Goal: Check status: Check status

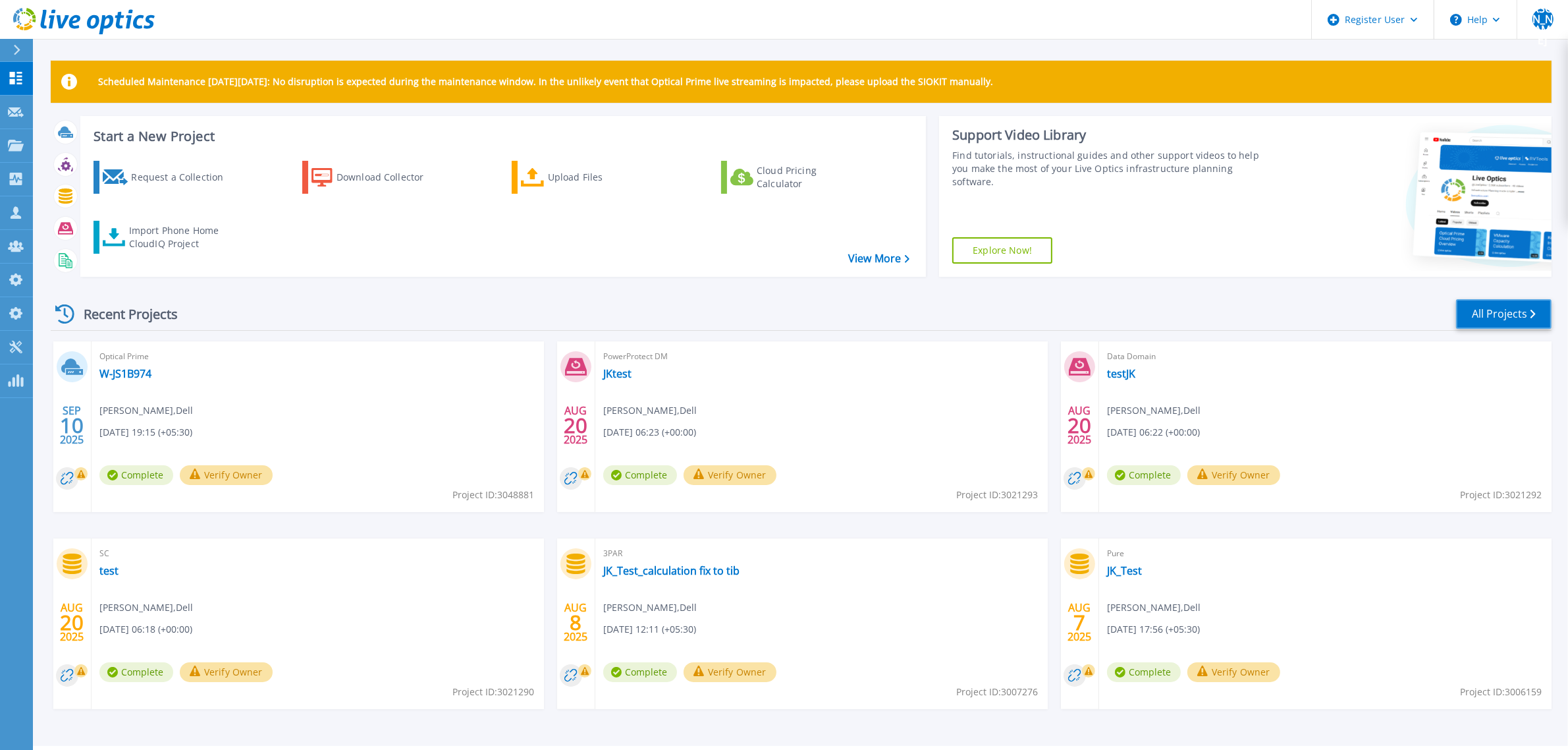
click at [1254, 316] on link "All Projects" at bounding box center [1504, 314] width 96 height 30
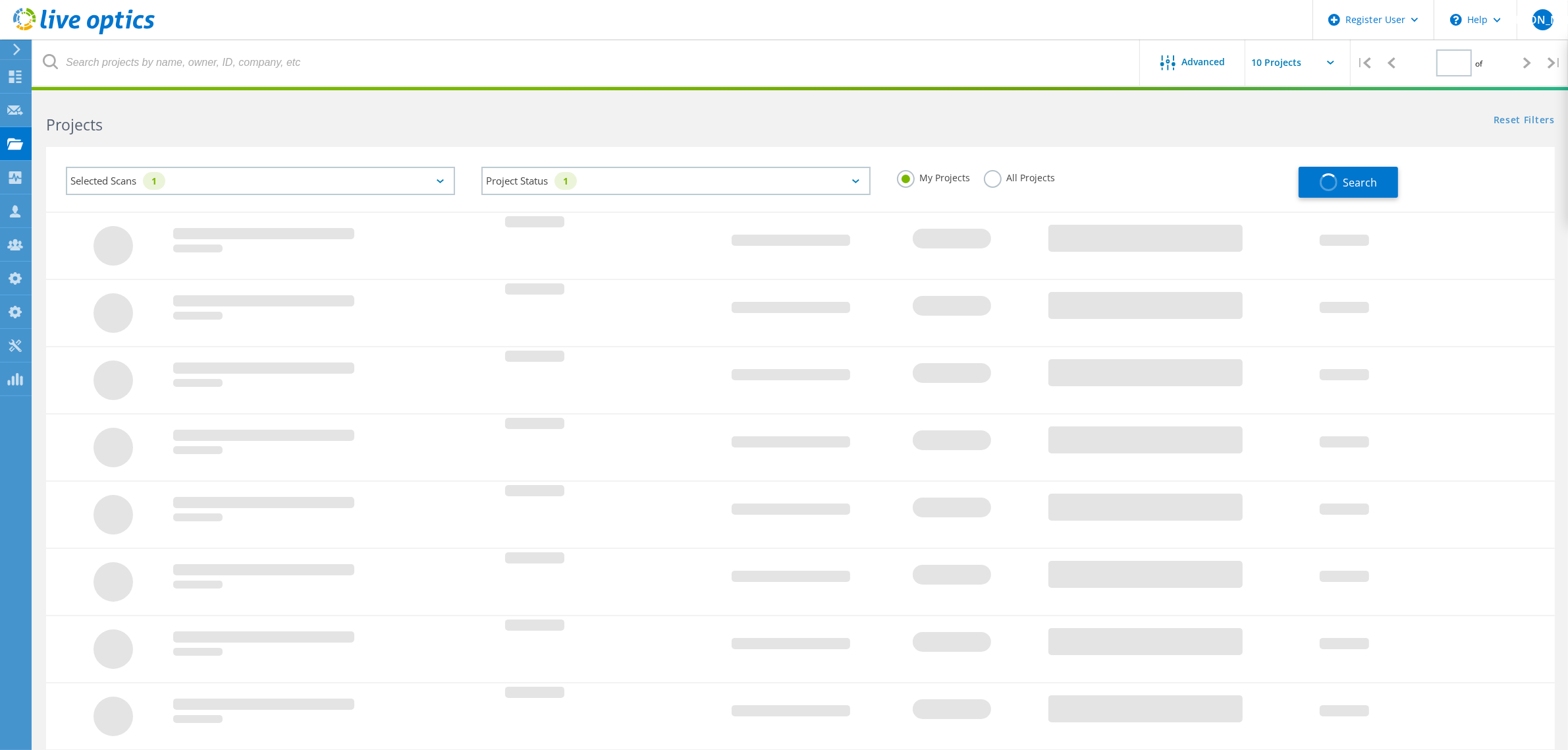
type input "1"
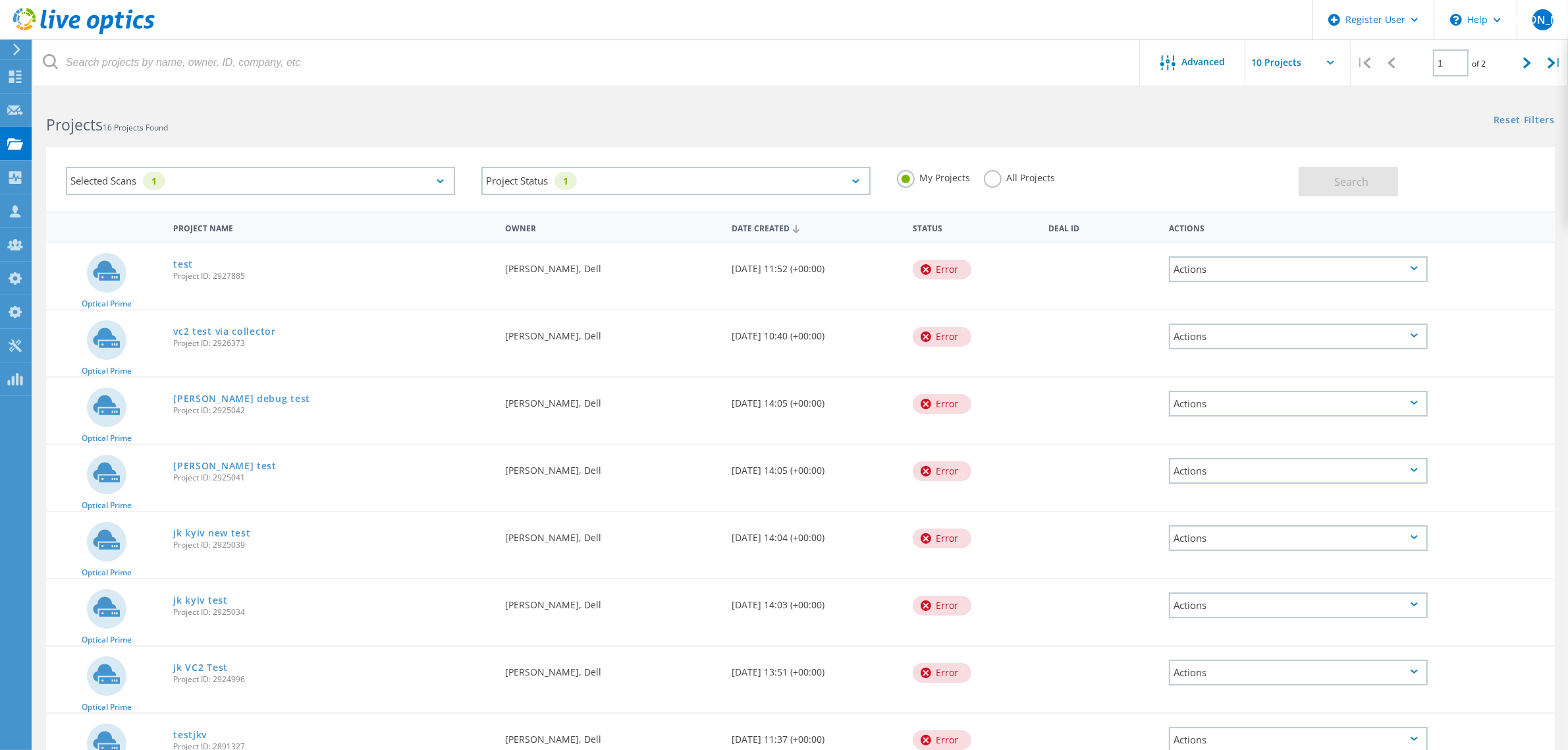
click at [439, 177] on div "Selected Scans 1" at bounding box center [260, 181] width 390 height 28
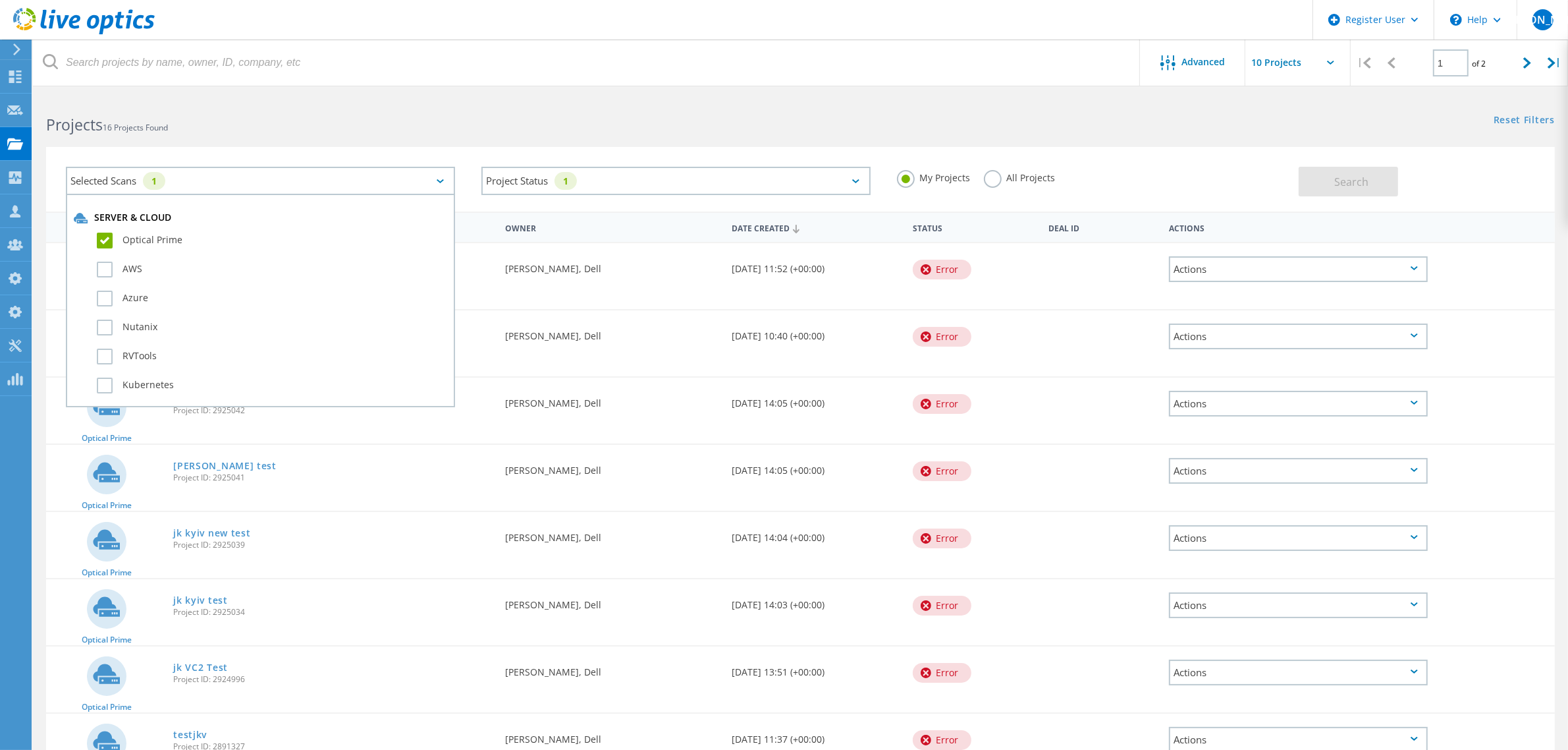
click at [101, 238] on label "Optical Prime" at bounding box center [271, 241] width 350 height 16
click at [0, 0] on input "Optical Prime" at bounding box center [0, 0] width 0 height 0
click at [111, 356] on label "RVTools" at bounding box center [271, 356] width 350 height 16
click at [0, 0] on input "RVTools" at bounding box center [0, 0] width 0 height 0
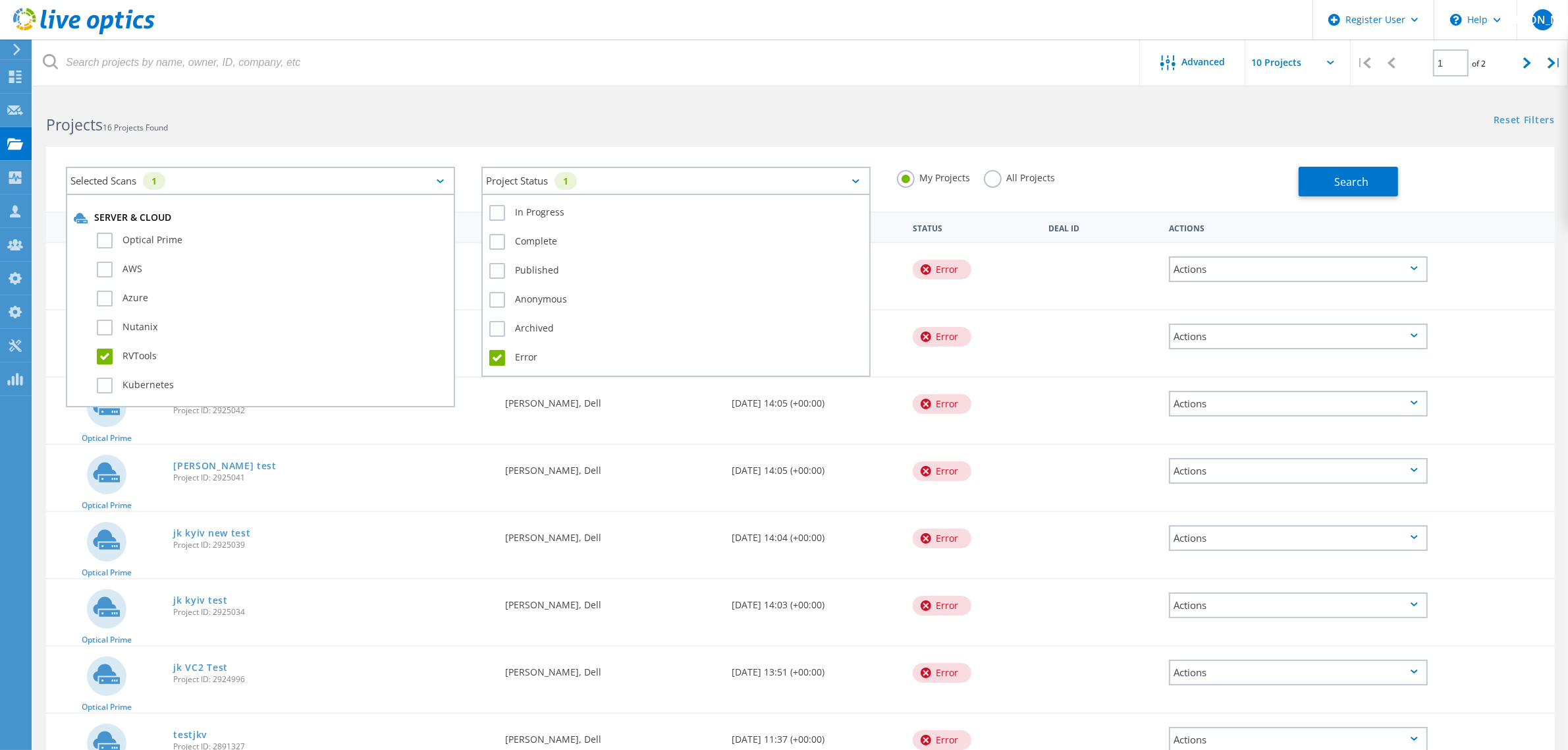
click at [678, 168] on div "Project Status 1" at bounding box center [676, 181] width 390 height 28
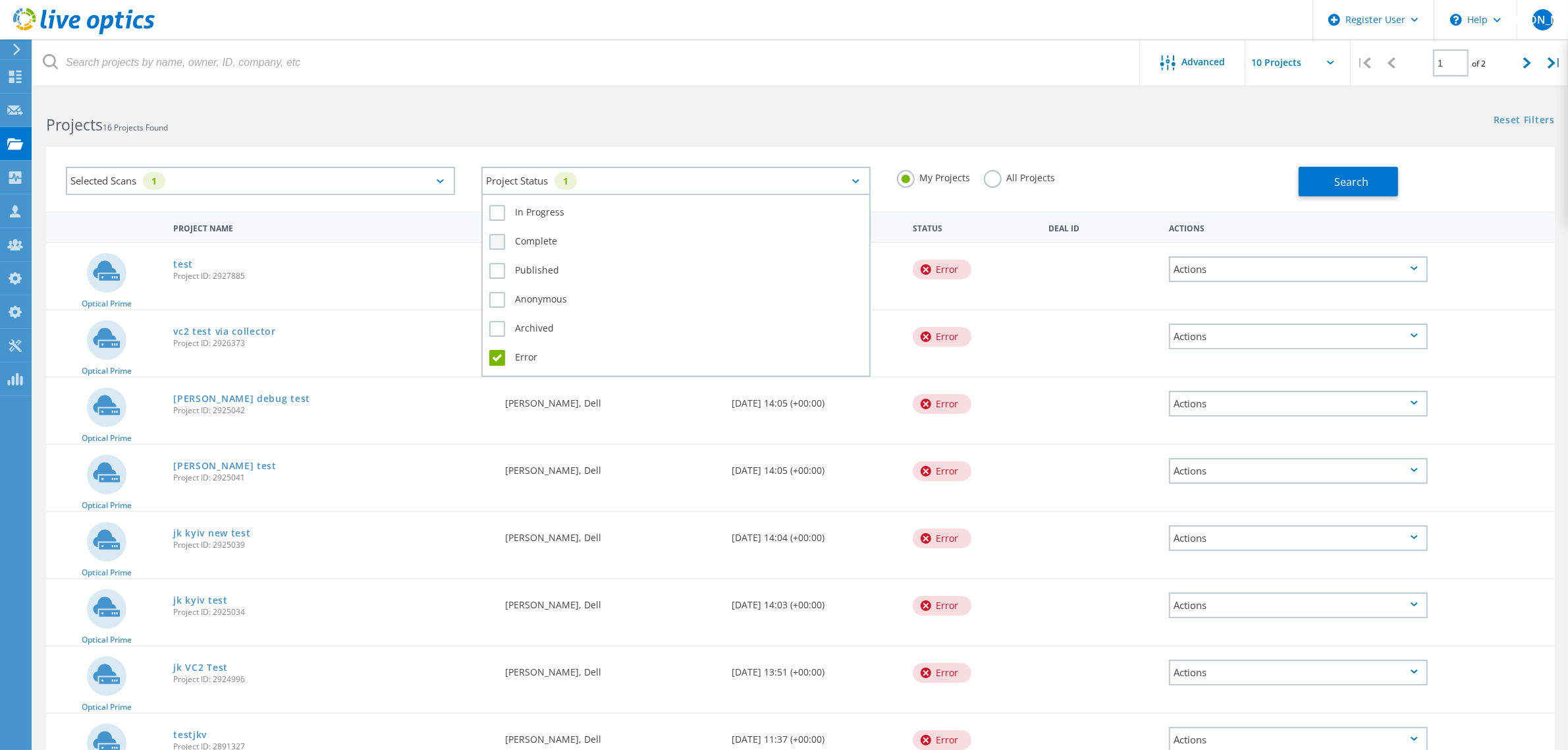
click at [497, 238] on label "Complete" at bounding box center [676, 242] width 373 height 16
click at [0, 0] on input "Complete" at bounding box center [0, 0] width 0 height 0
click at [499, 354] on label "Error" at bounding box center [676, 358] width 373 height 16
click at [0, 0] on input "Error" at bounding box center [0, 0] width 0 height 0
click at [1333, 170] on button "Search" at bounding box center [1348, 182] width 100 height 30
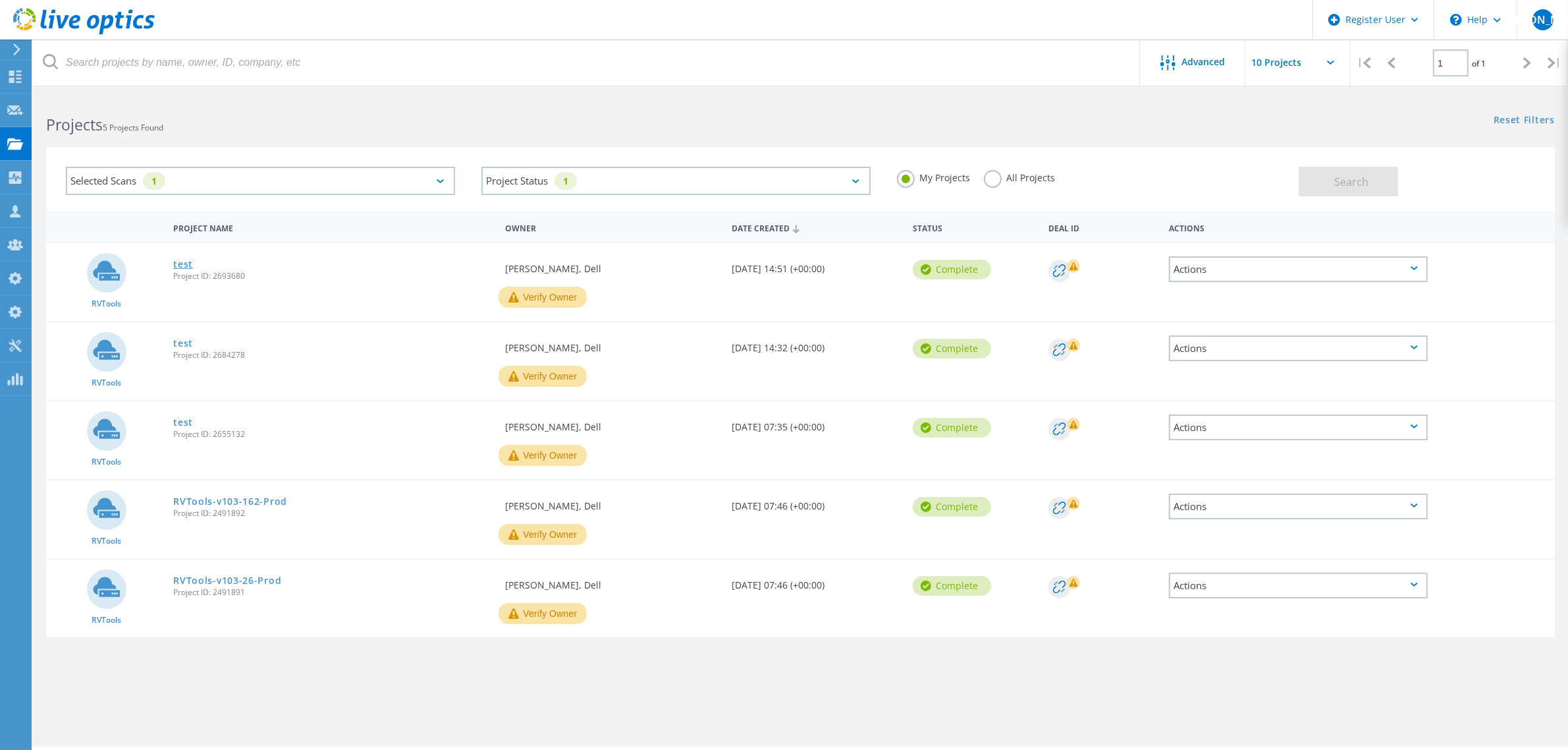
click at [183, 262] on link "test" at bounding box center [183, 264] width 20 height 9
click at [184, 344] on link "test" at bounding box center [183, 344] width 20 height 9
click at [183, 420] on link "test" at bounding box center [183, 423] width 20 height 9
click at [189, 497] on link "RVTools-v103-162-Prod" at bounding box center [230, 501] width 114 height 9
drag, startPoint x: 189, startPoint y: 571, endPoint x: 208, endPoint y: 580, distance: 21.0
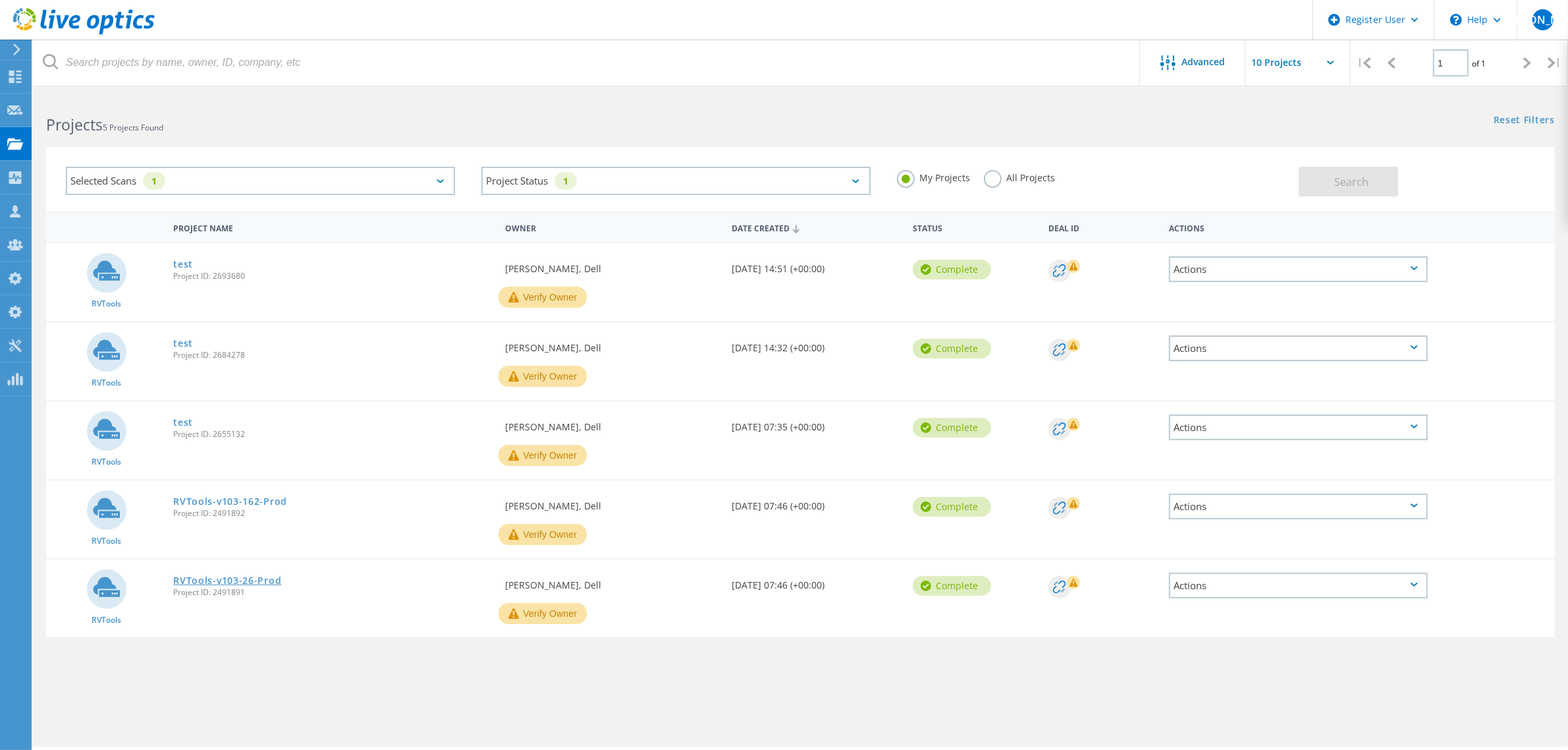
click at [191, 576] on link "RVTools-v103-26-Prod" at bounding box center [227, 581] width 108 height 9
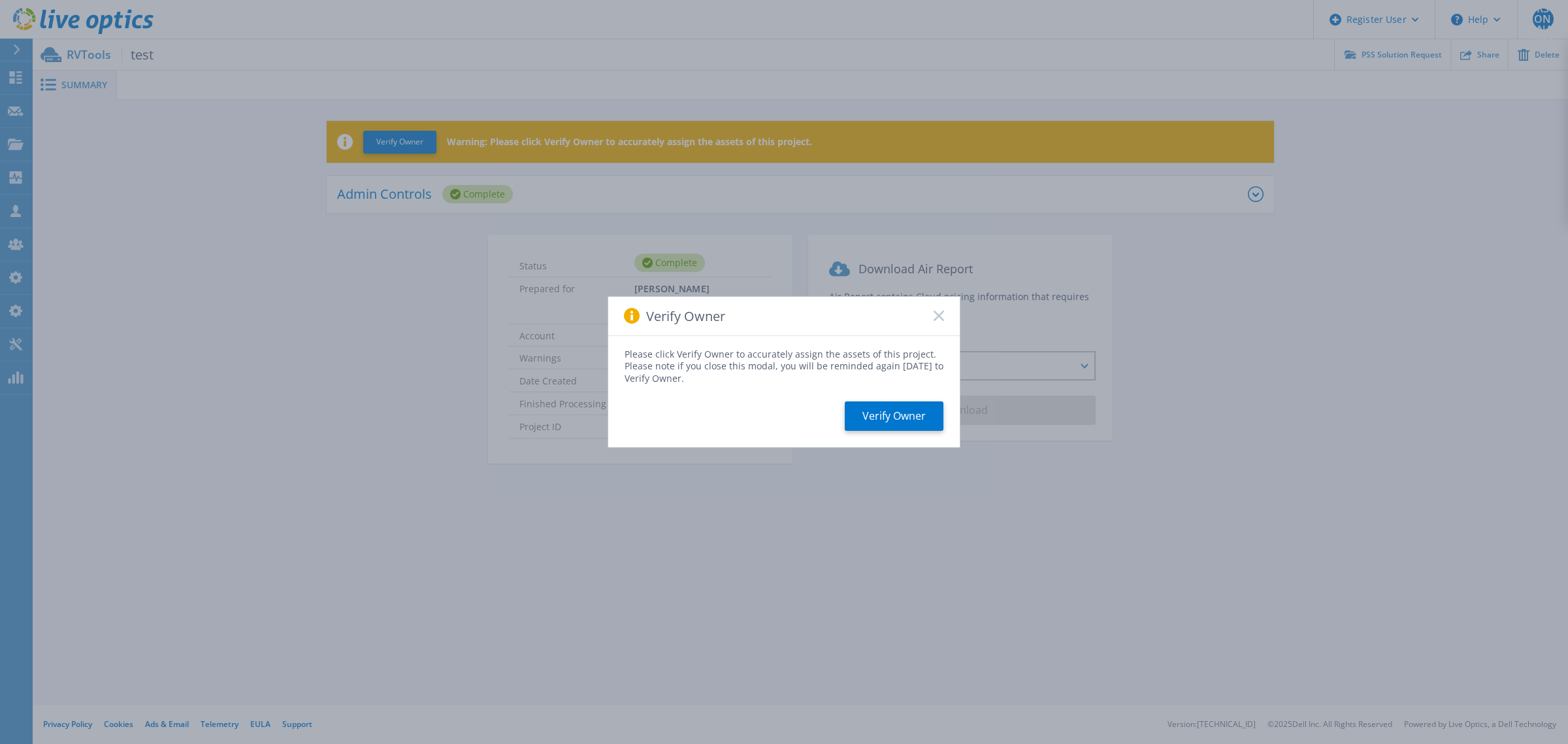
click at [936, 318] on rect at bounding box center [939, 316] width 11 height 11
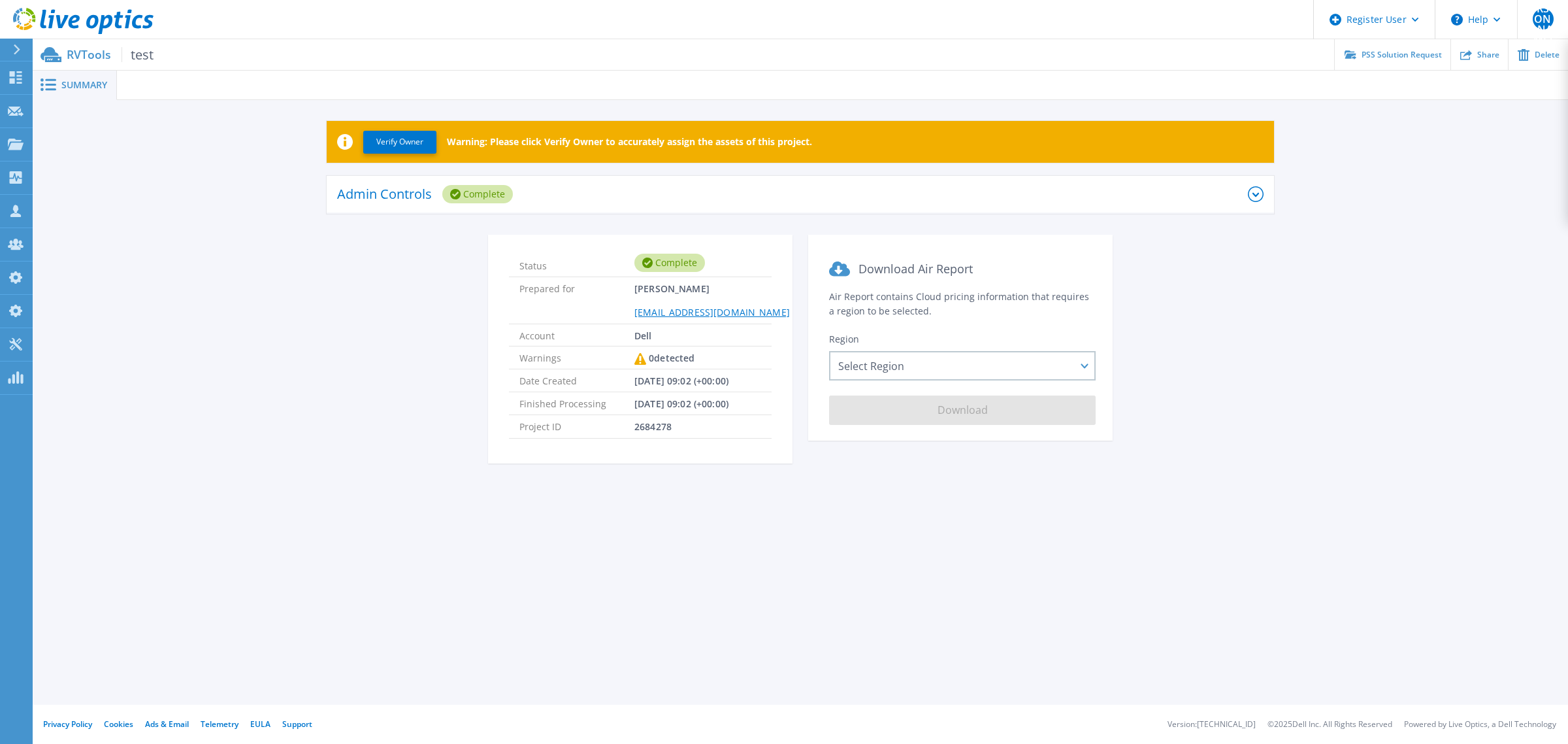
click at [949, 191] on div "Admin Controls Complete" at bounding box center [792, 195] width 911 height 36
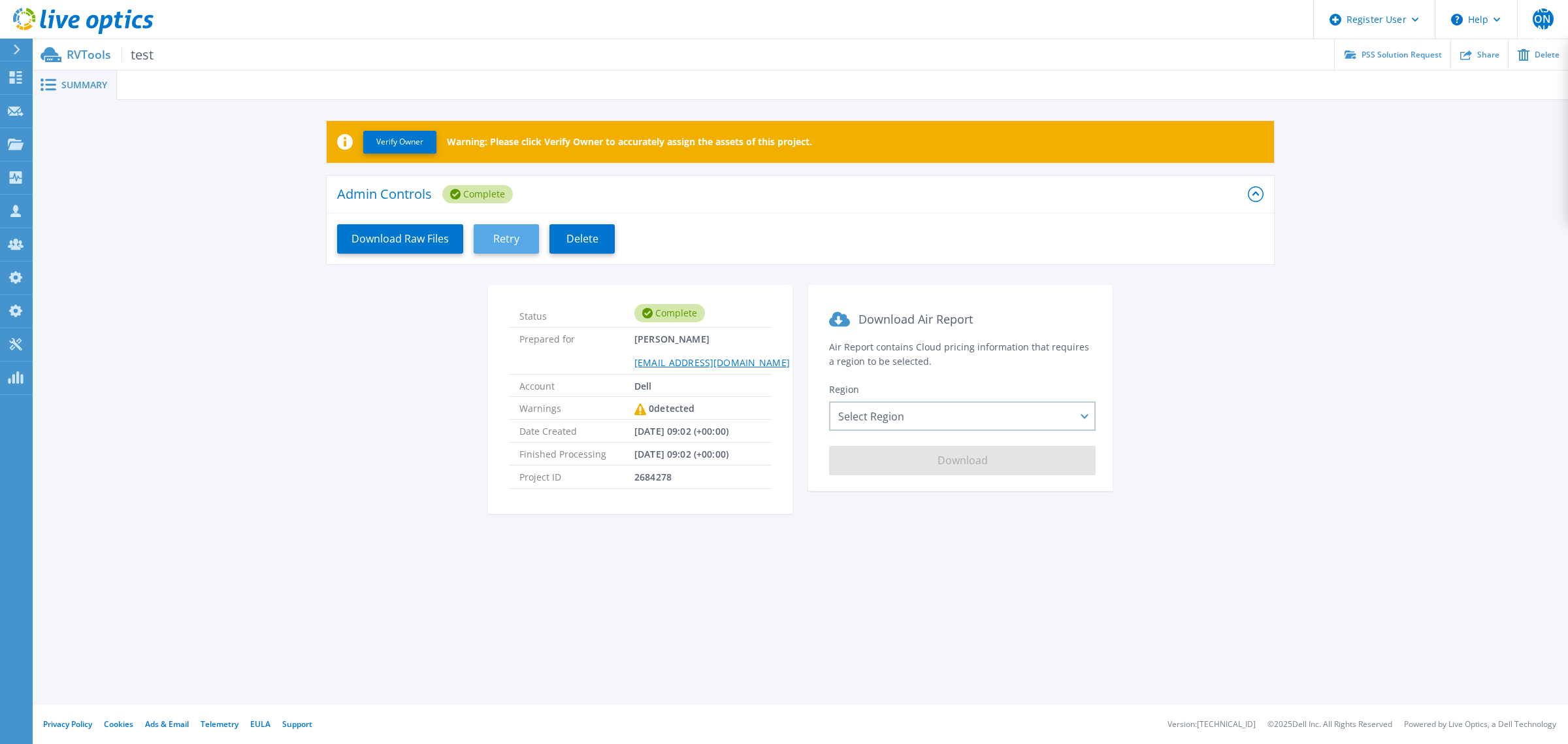
click at [517, 240] on button "Retry" at bounding box center [506, 239] width 65 height 30
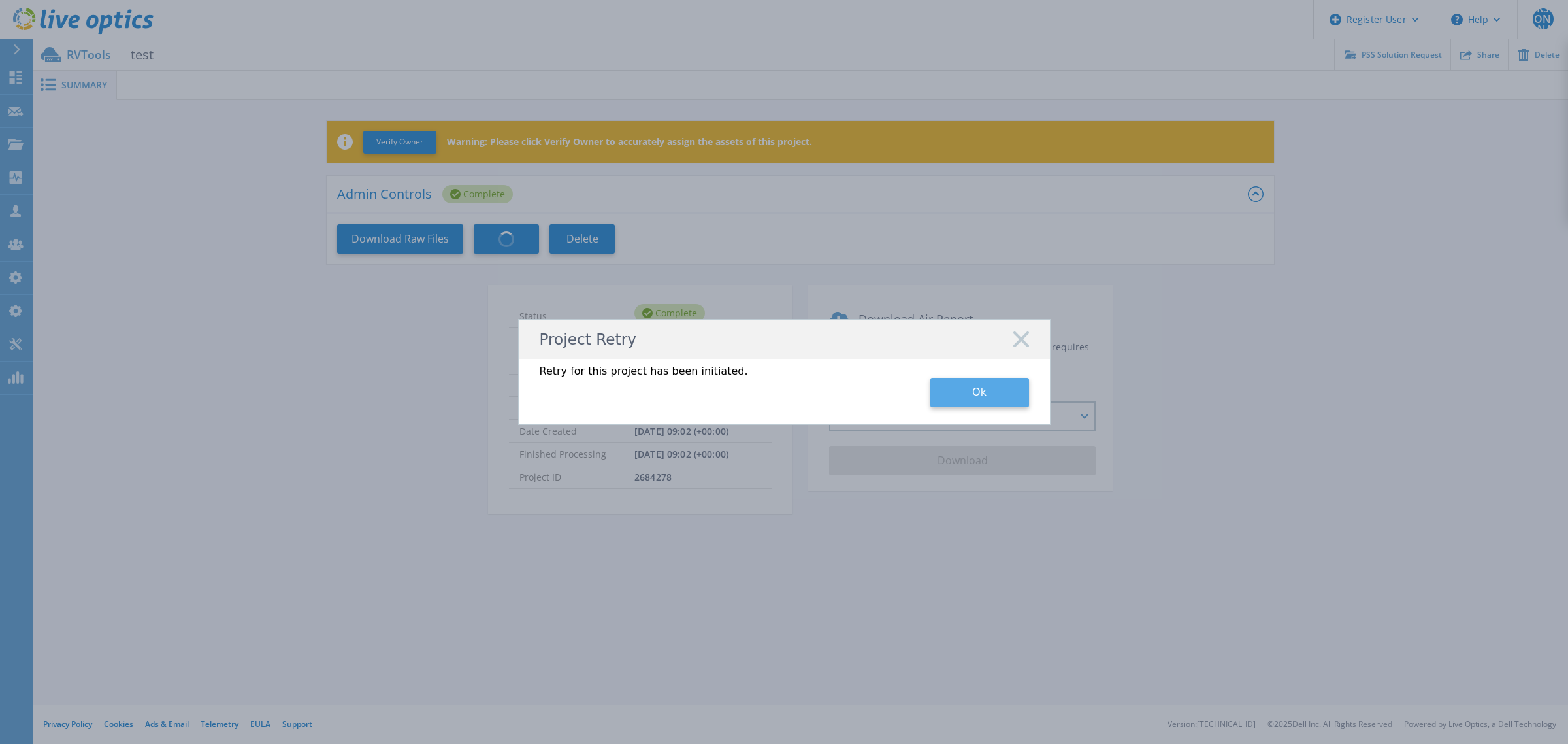
click at [961, 397] on button "Ok" at bounding box center [979, 393] width 99 height 30
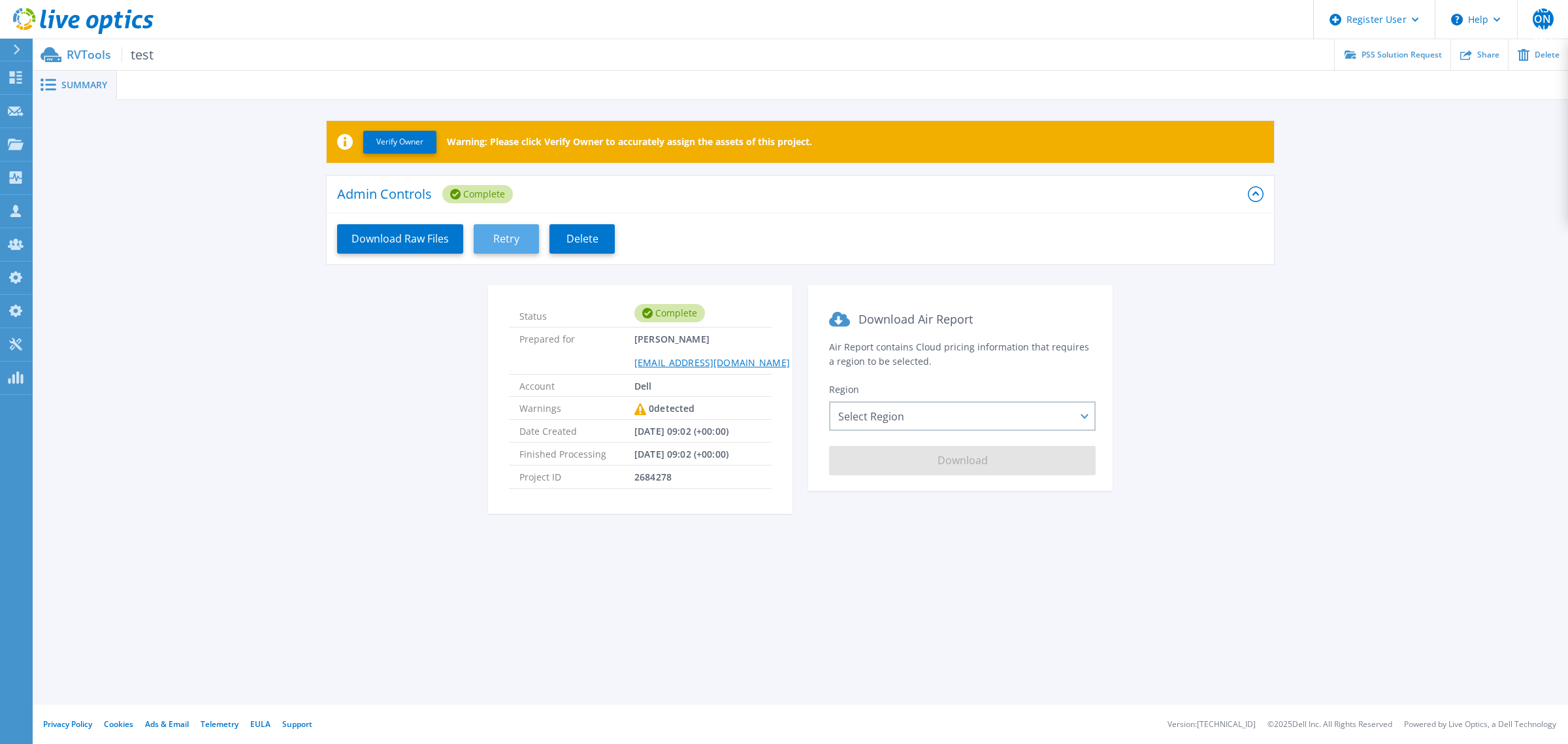
click at [528, 230] on button "Retry" at bounding box center [506, 239] width 65 height 30
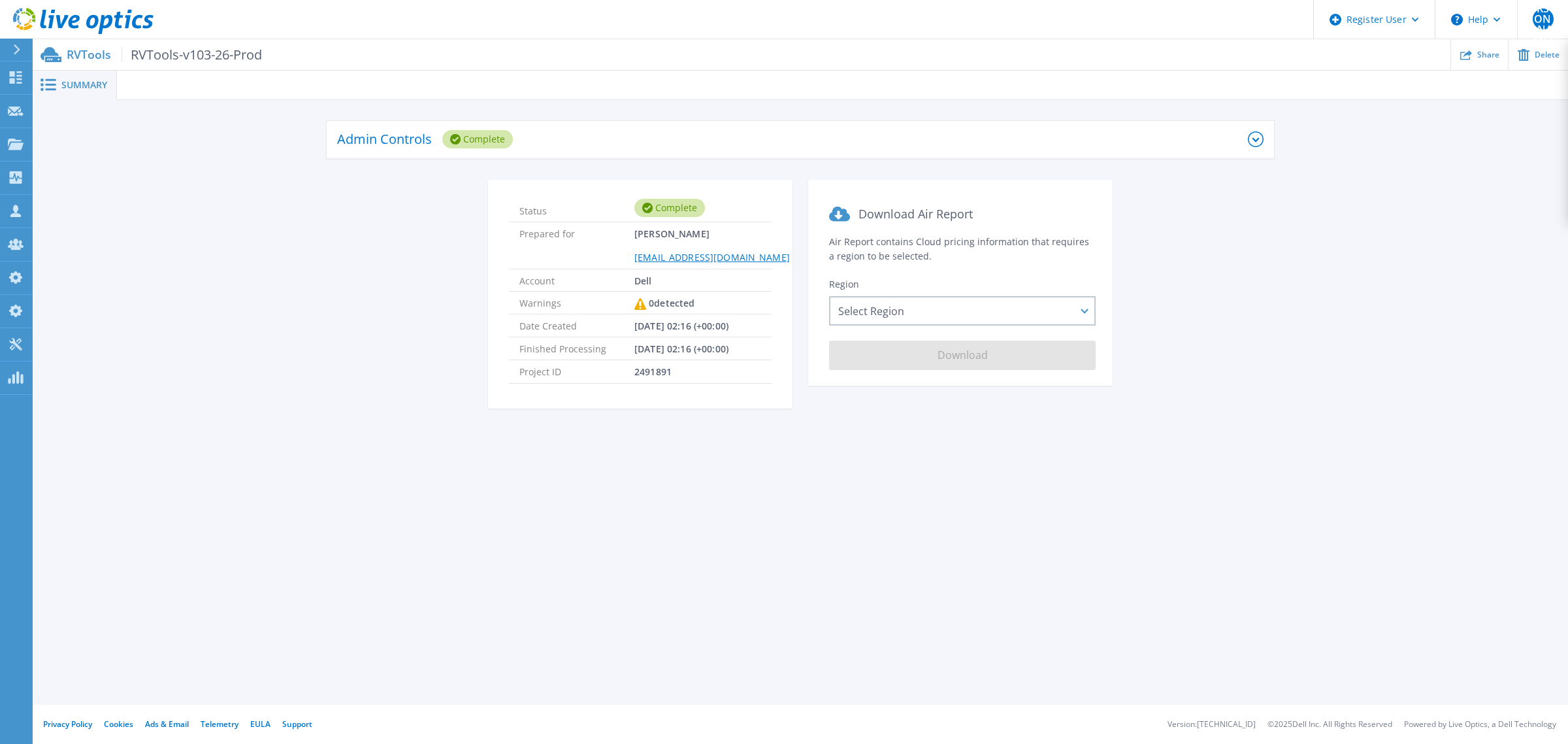
click at [588, 152] on div "Admin Controls Complete" at bounding box center [792, 139] width 911 height 36
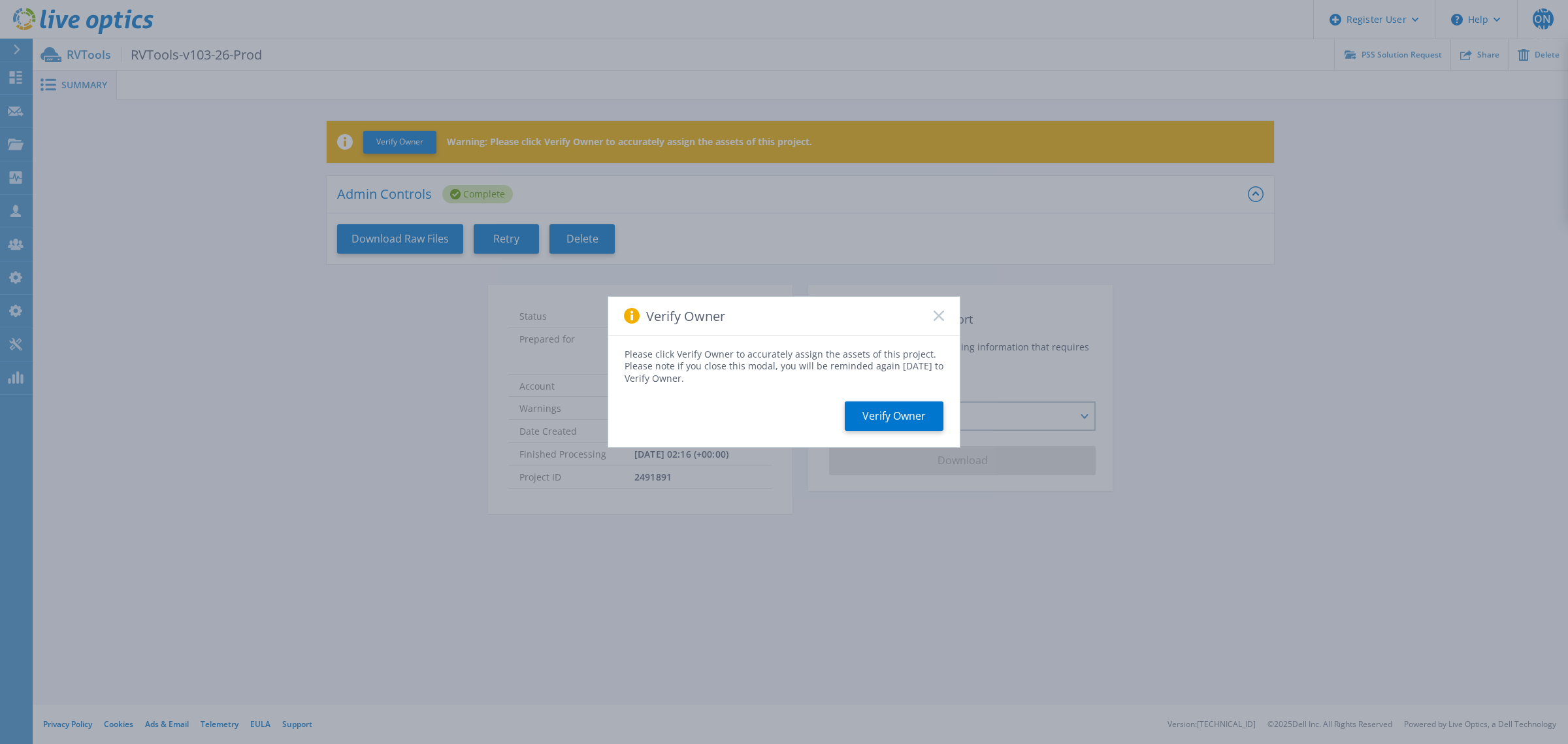
click at [941, 315] on icon at bounding box center [939, 315] width 10 height 10
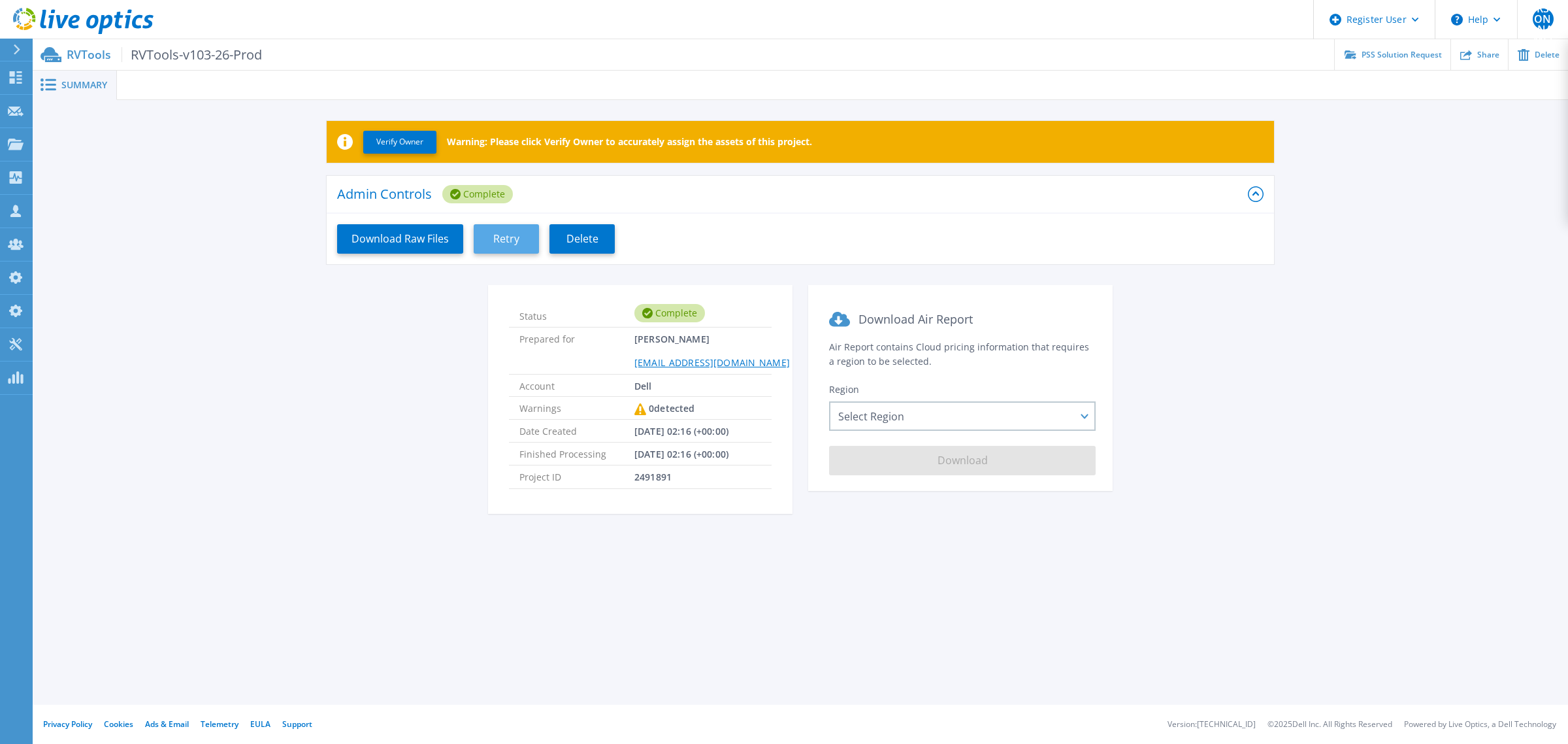
click at [509, 236] on span "Retry" at bounding box center [506, 239] width 26 height 12
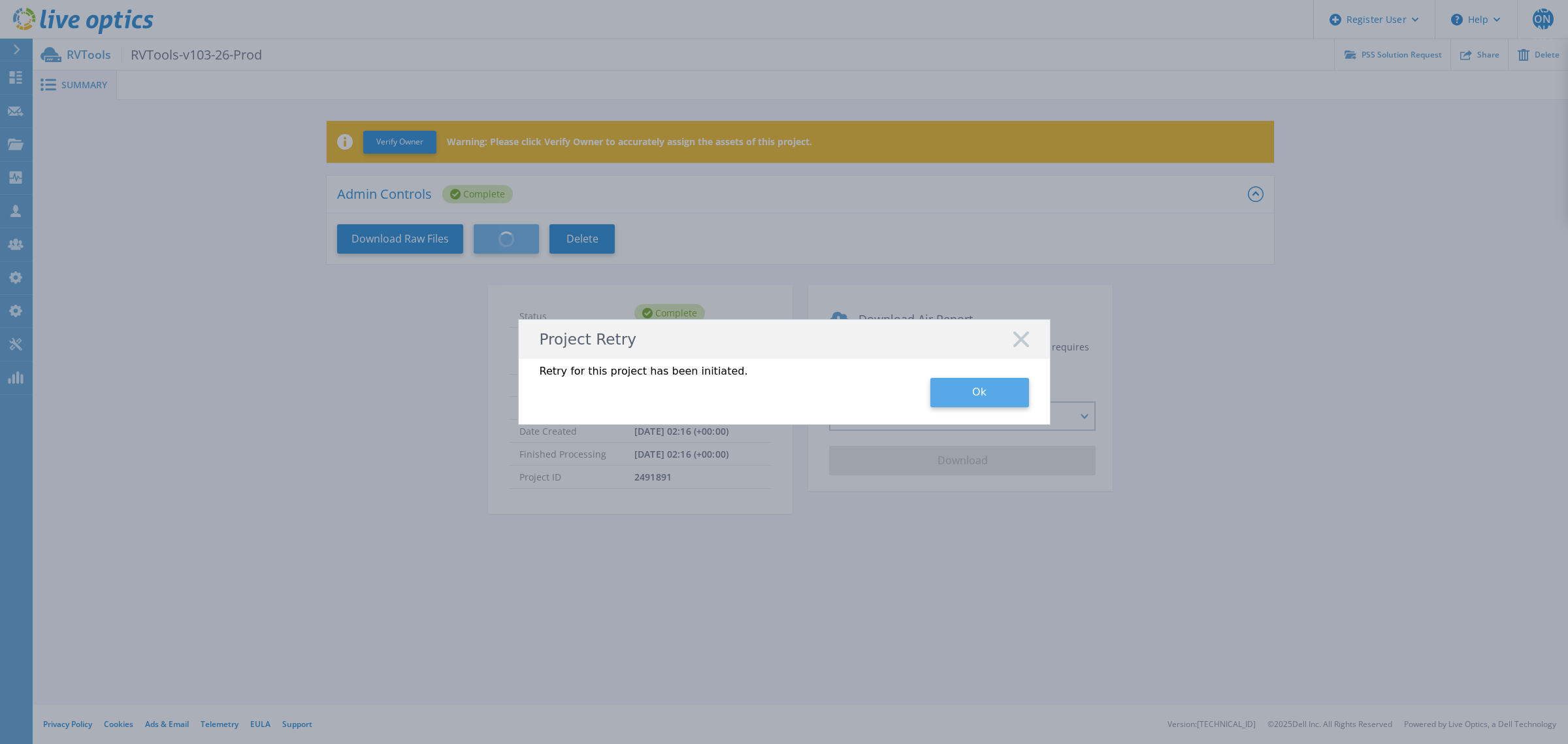
click at [999, 397] on button "Ok" at bounding box center [979, 393] width 99 height 30
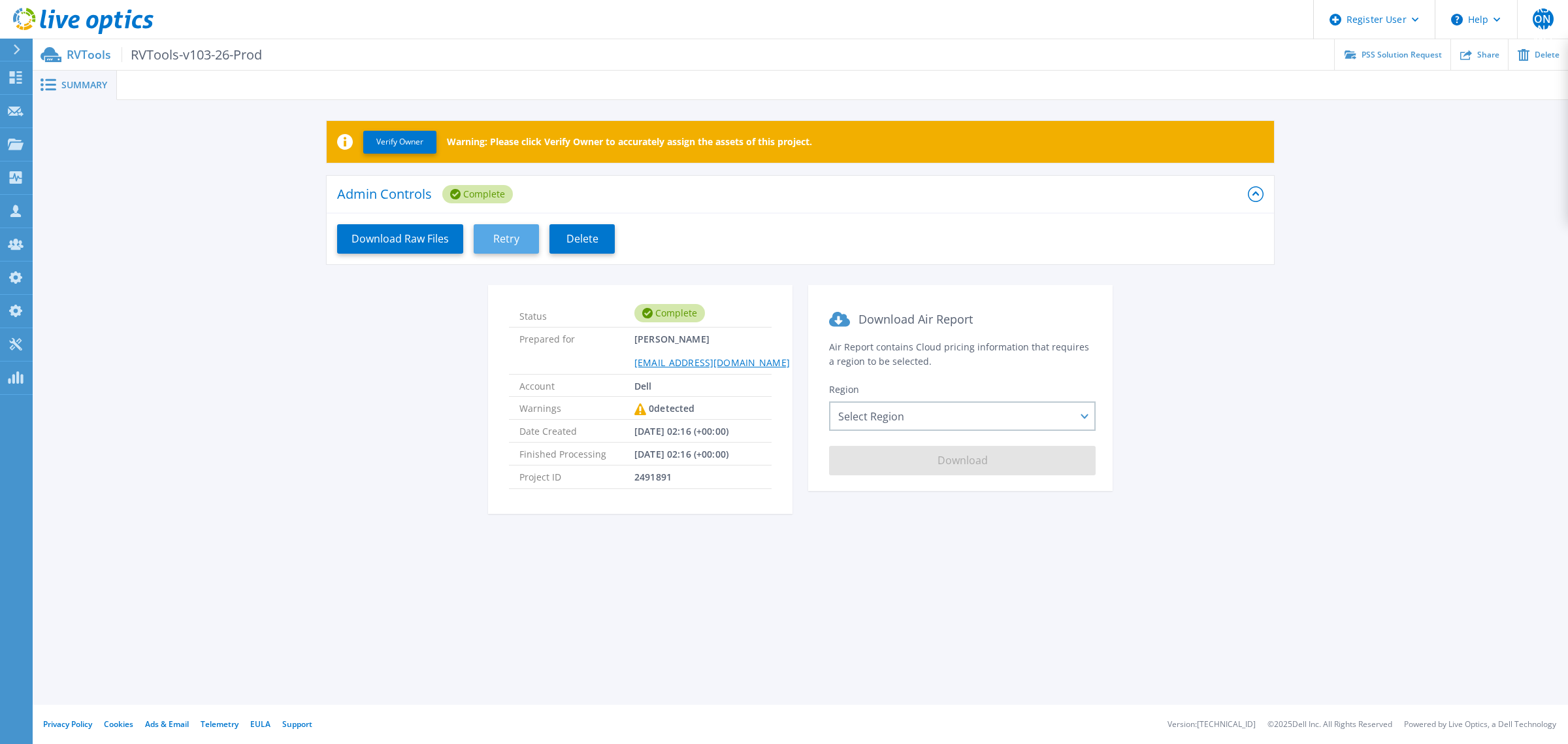
click at [517, 229] on button "Retry" at bounding box center [506, 239] width 65 height 30
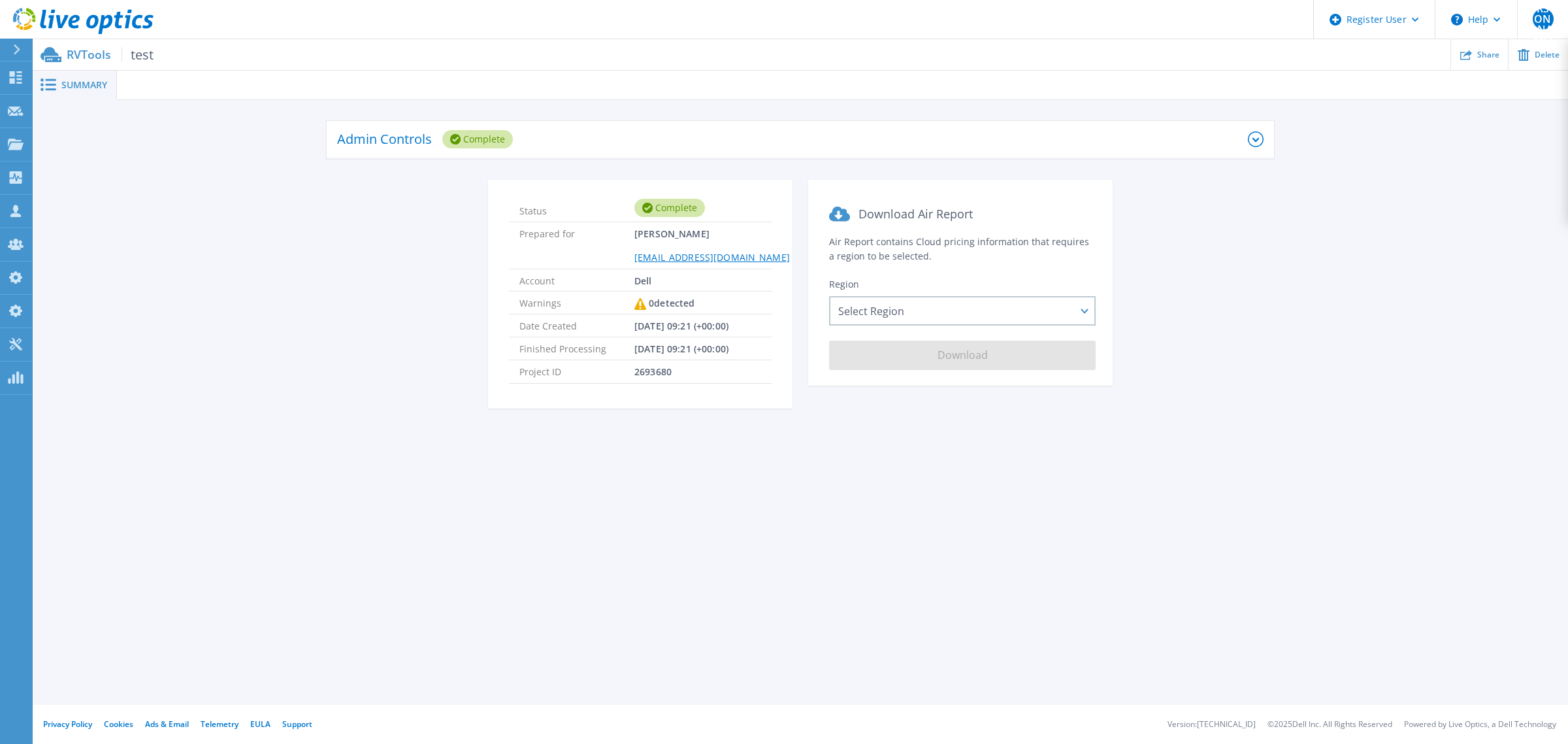
click at [588, 144] on div "Admin Controls Complete" at bounding box center [792, 139] width 911 height 36
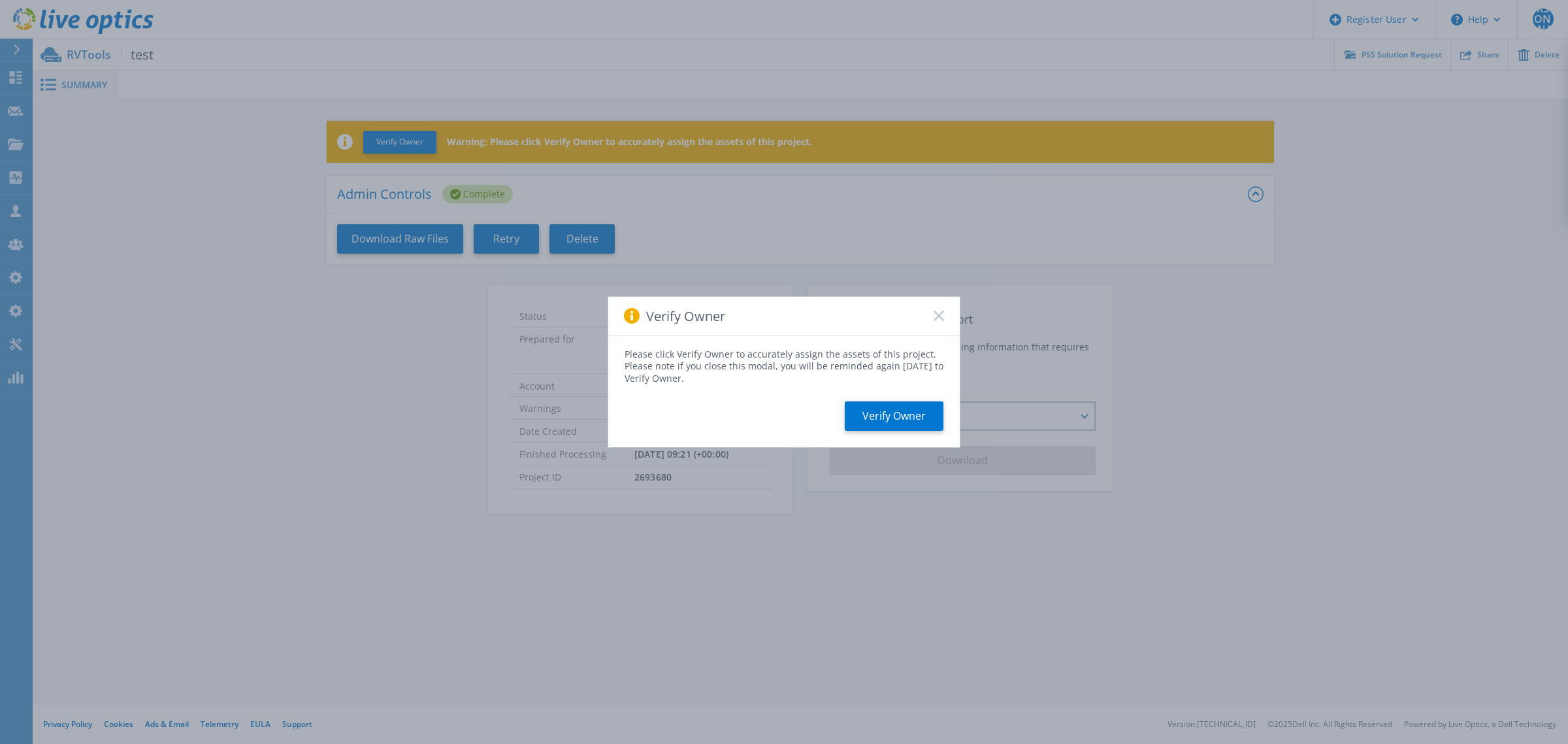
click at [938, 314] on icon at bounding box center [939, 315] width 10 height 10
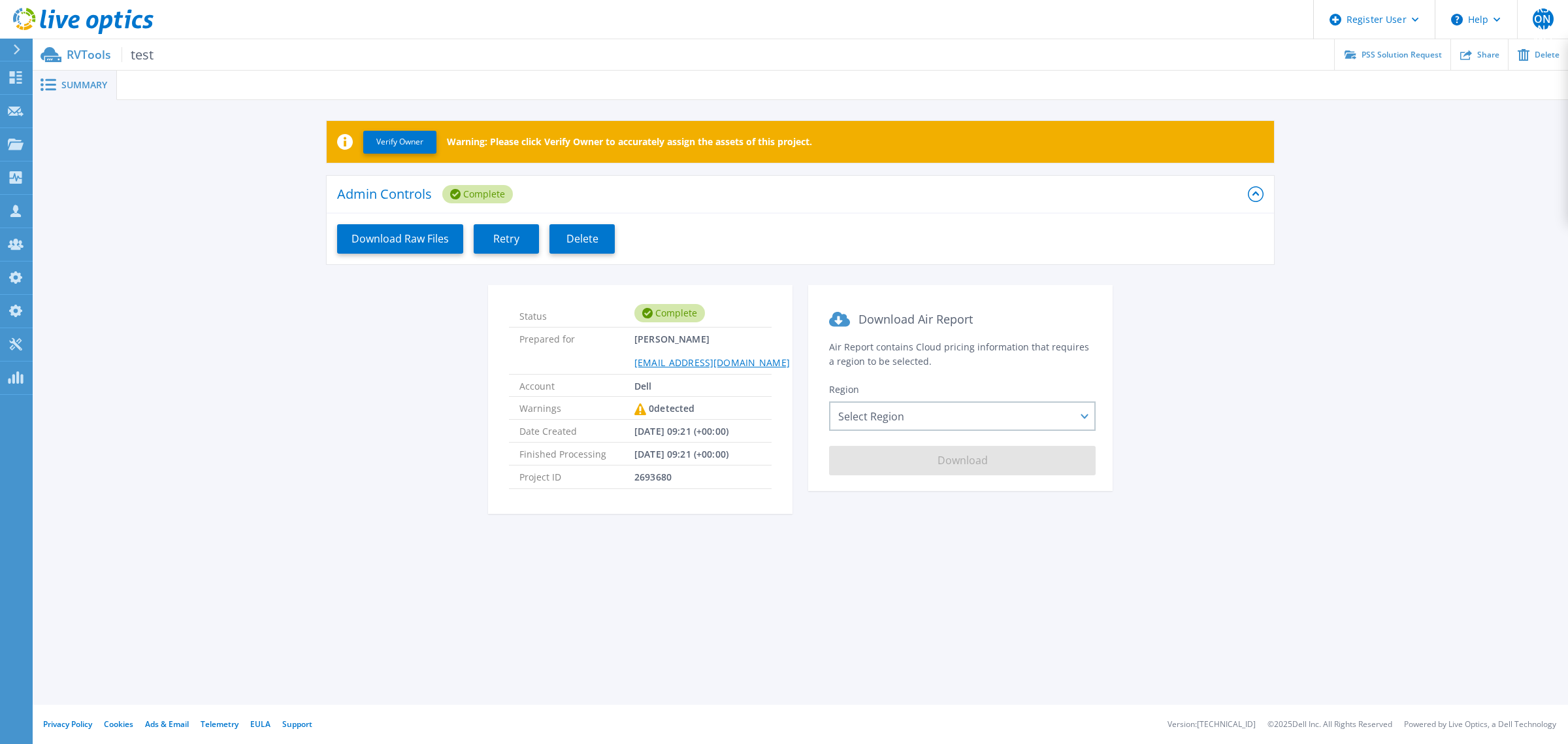
drag, startPoint x: 503, startPoint y: 245, endPoint x: 622, endPoint y: 263, distance: 120.4
click at [505, 245] on span "Retry" at bounding box center [506, 239] width 26 height 12
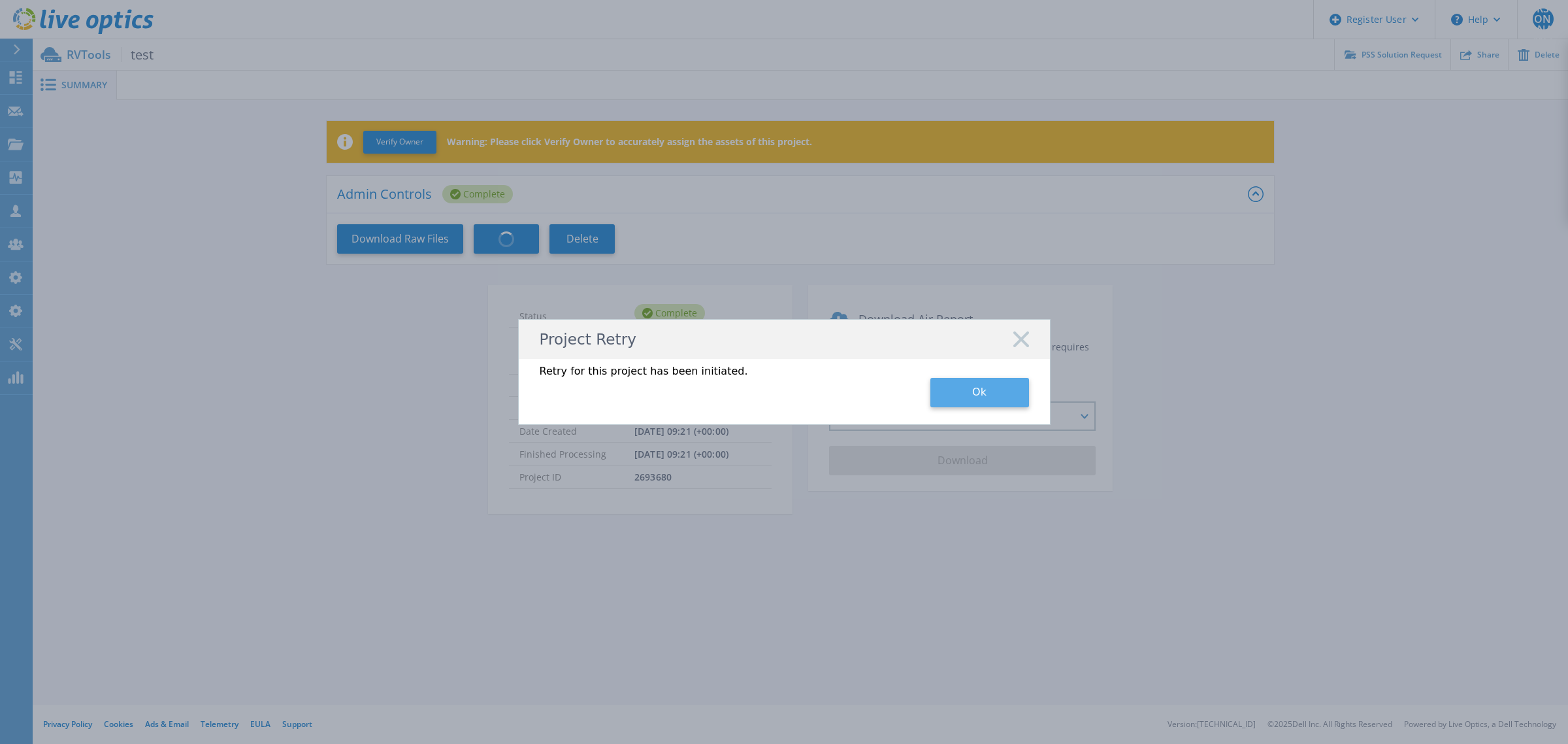
click at [965, 391] on button "Ok" at bounding box center [979, 393] width 99 height 30
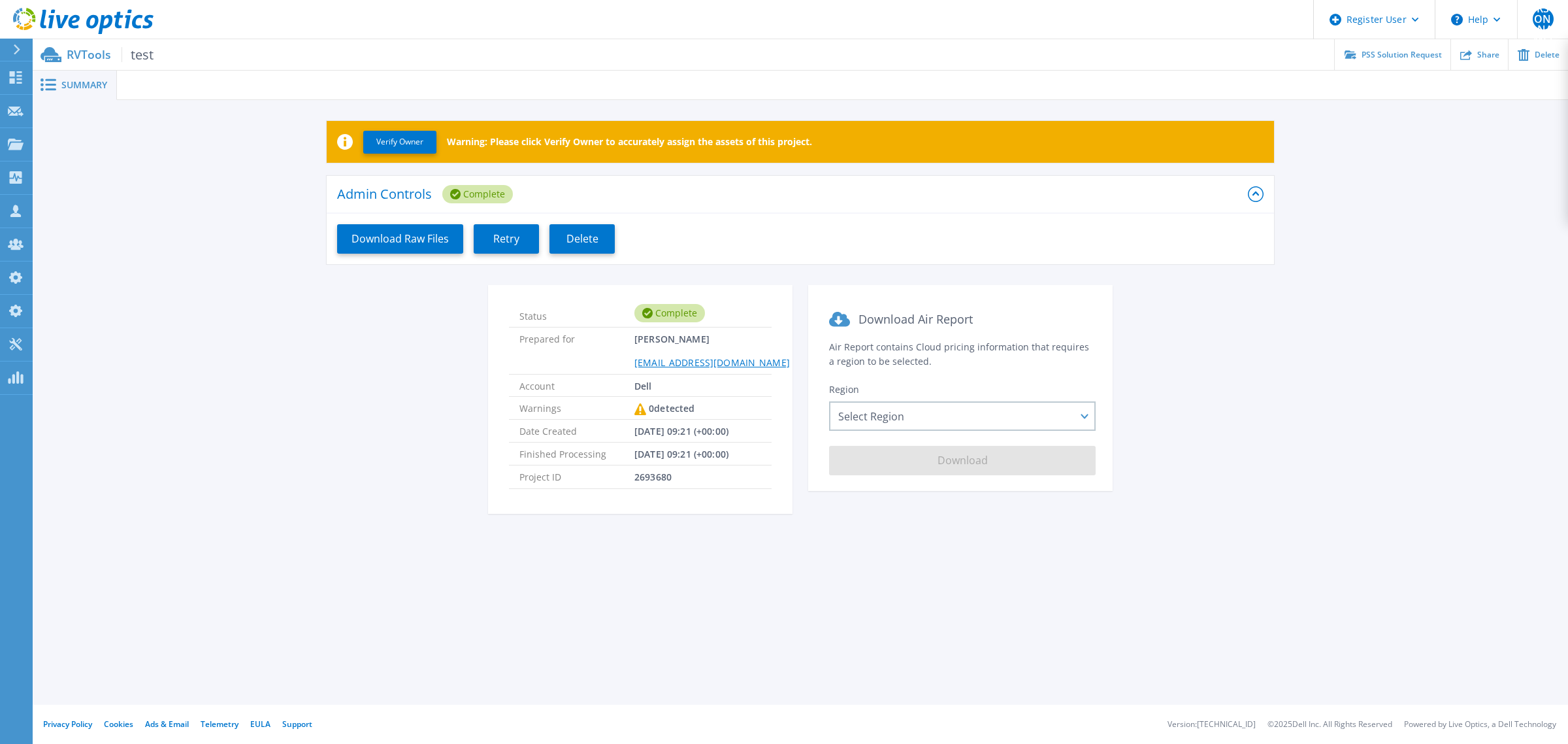
drag, startPoint x: 516, startPoint y: 240, endPoint x: 635, endPoint y: 105, distance: 180.0
click at [518, 240] on button "Retry" at bounding box center [506, 239] width 65 height 30
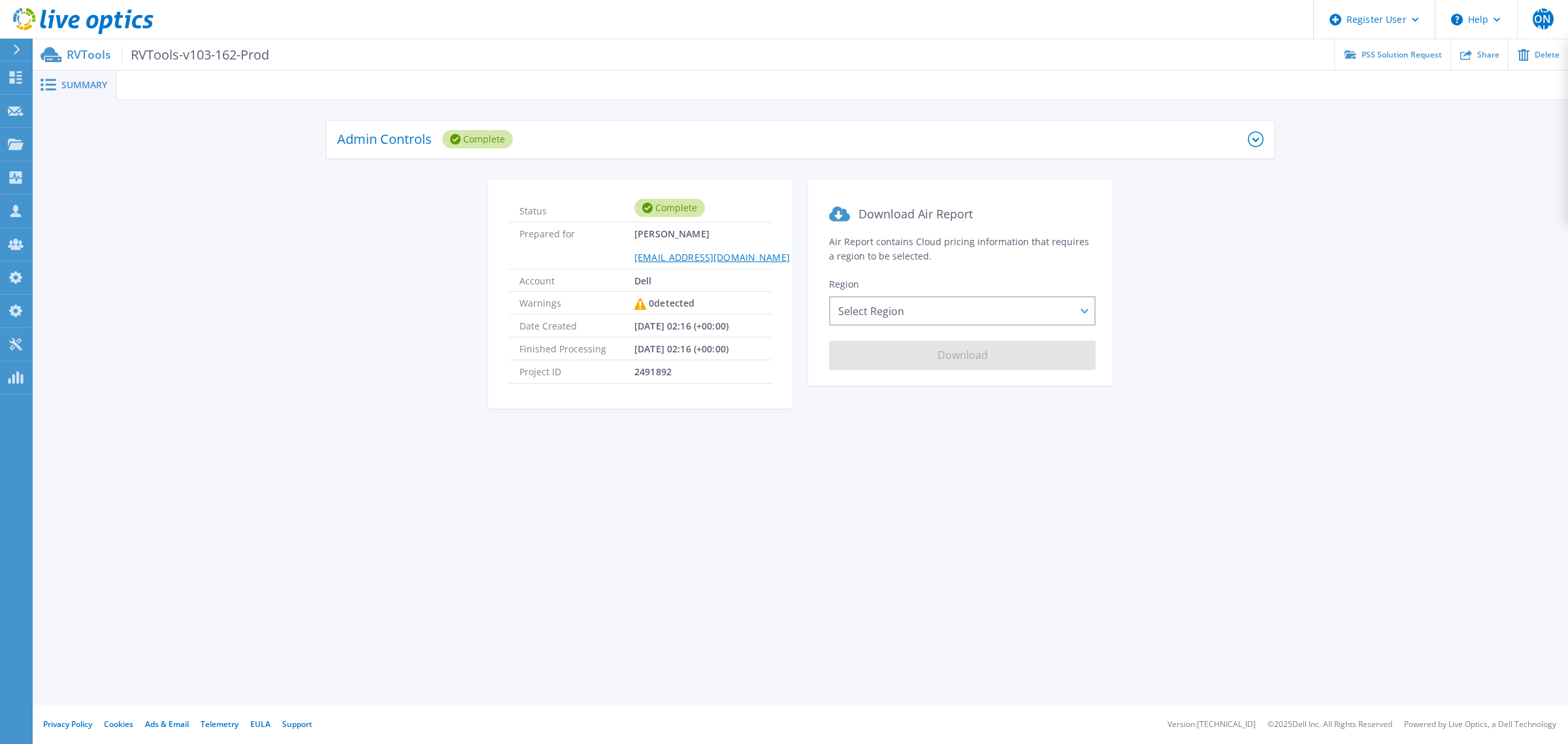
click at [672, 153] on div "Admin Controls Complete" at bounding box center [792, 139] width 911 height 36
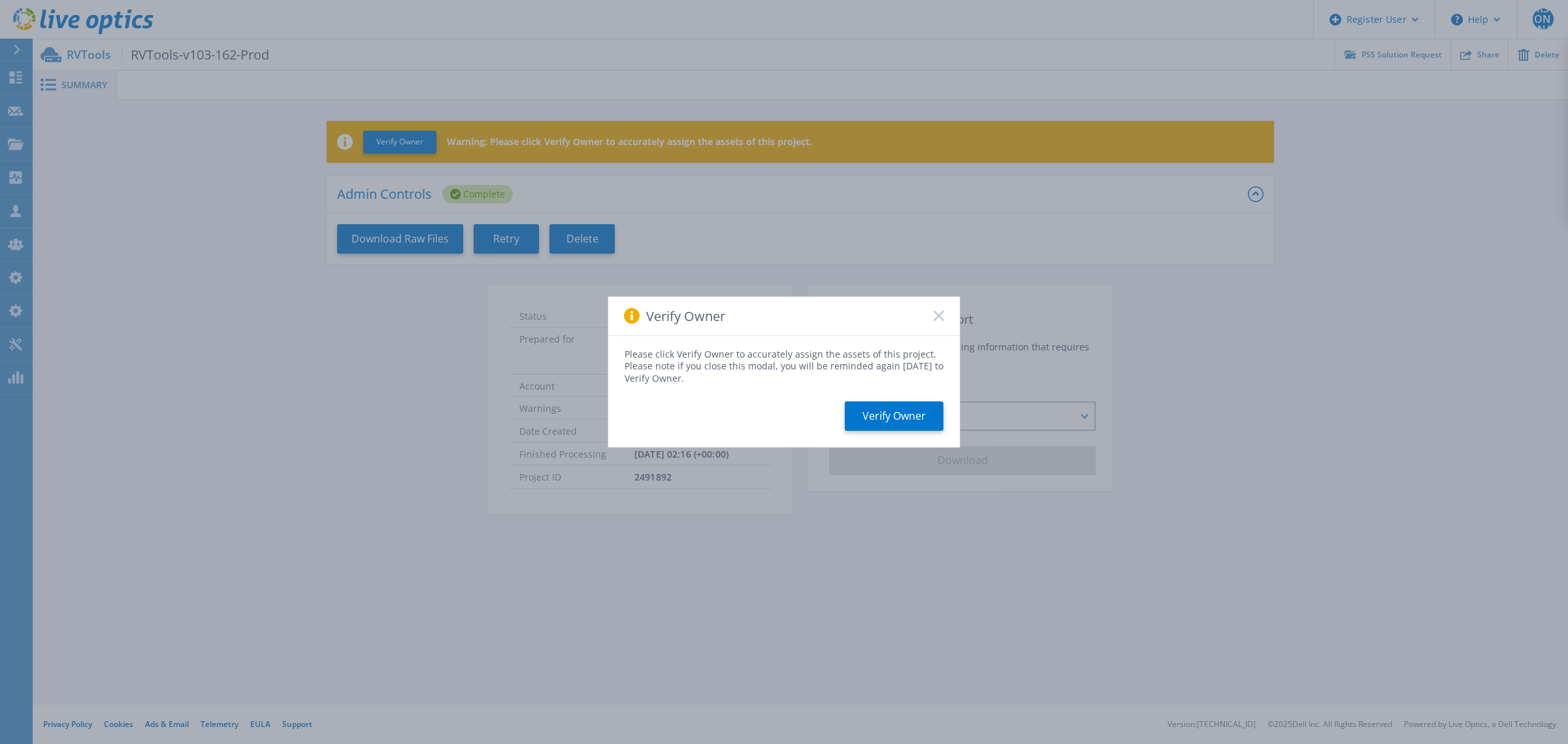
click at [939, 318] on icon at bounding box center [939, 315] width 10 height 10
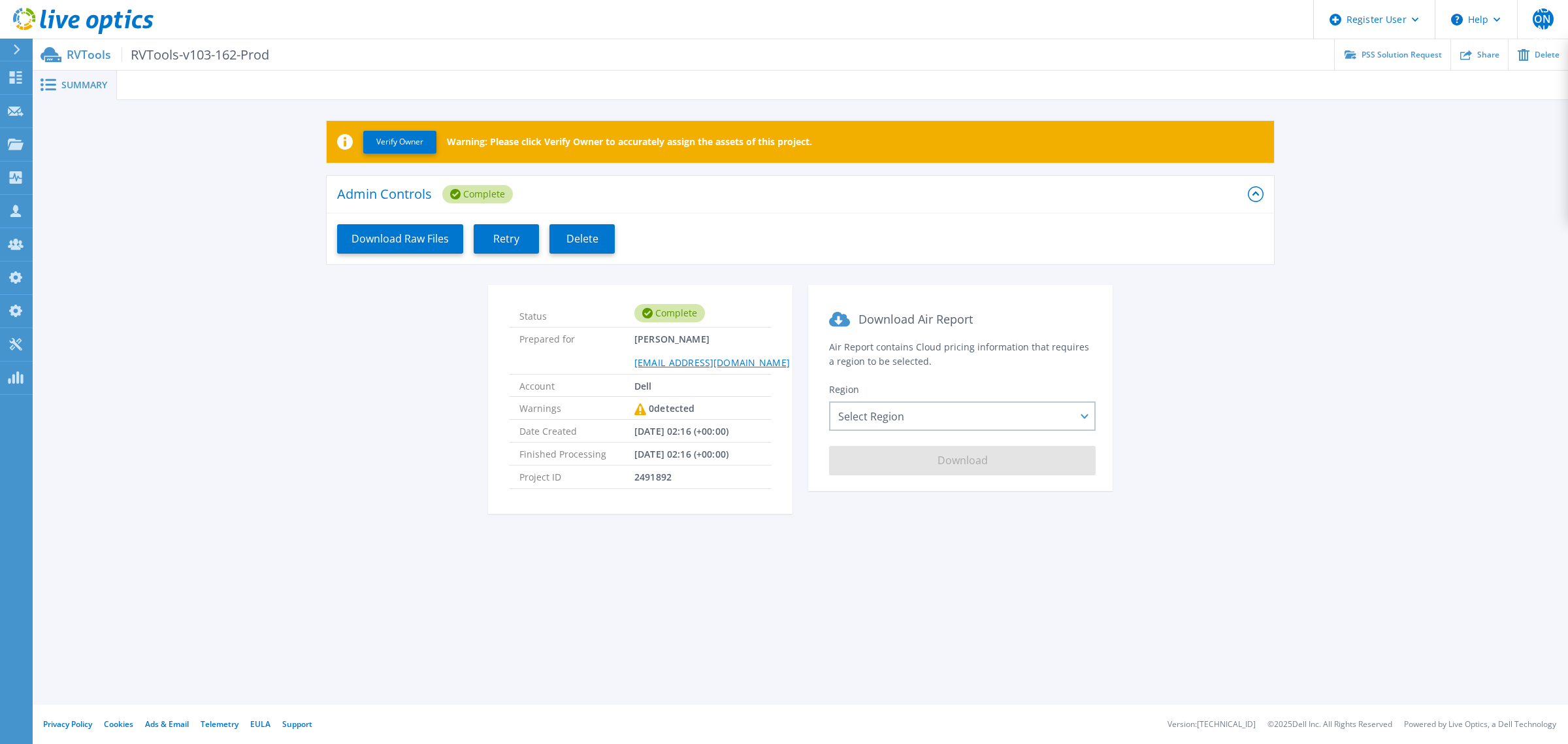
drag, startPoint x: 504, startPoint y: 244, endPoint x: 641, endPoint y: 297, distance: 146.9
click at [505, 244] on span "Retry" at bounding box center [506, 239] width 26 height 12
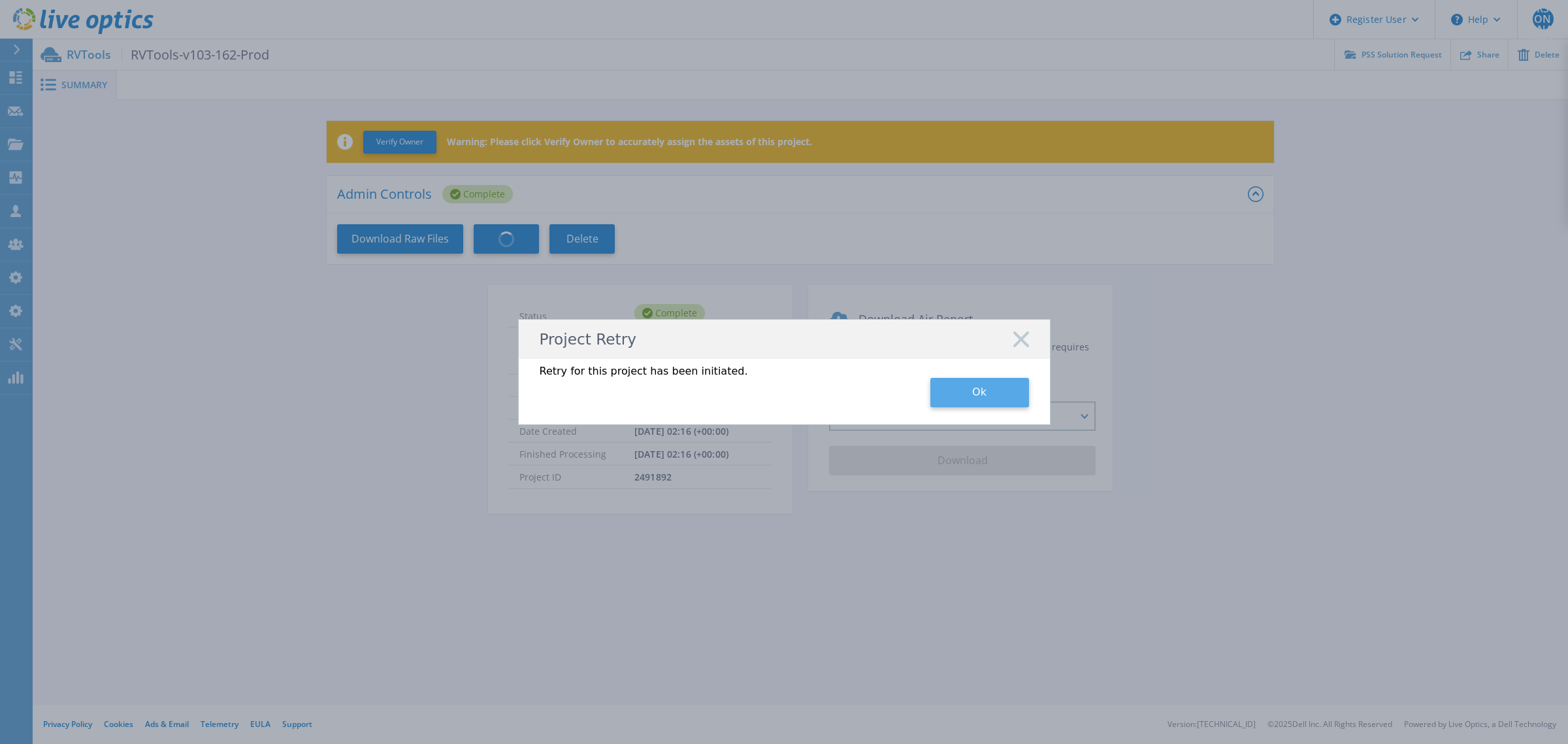
click at [1006, 391] on button "Ok" at bounding box center [979, 393] width 99 height 30
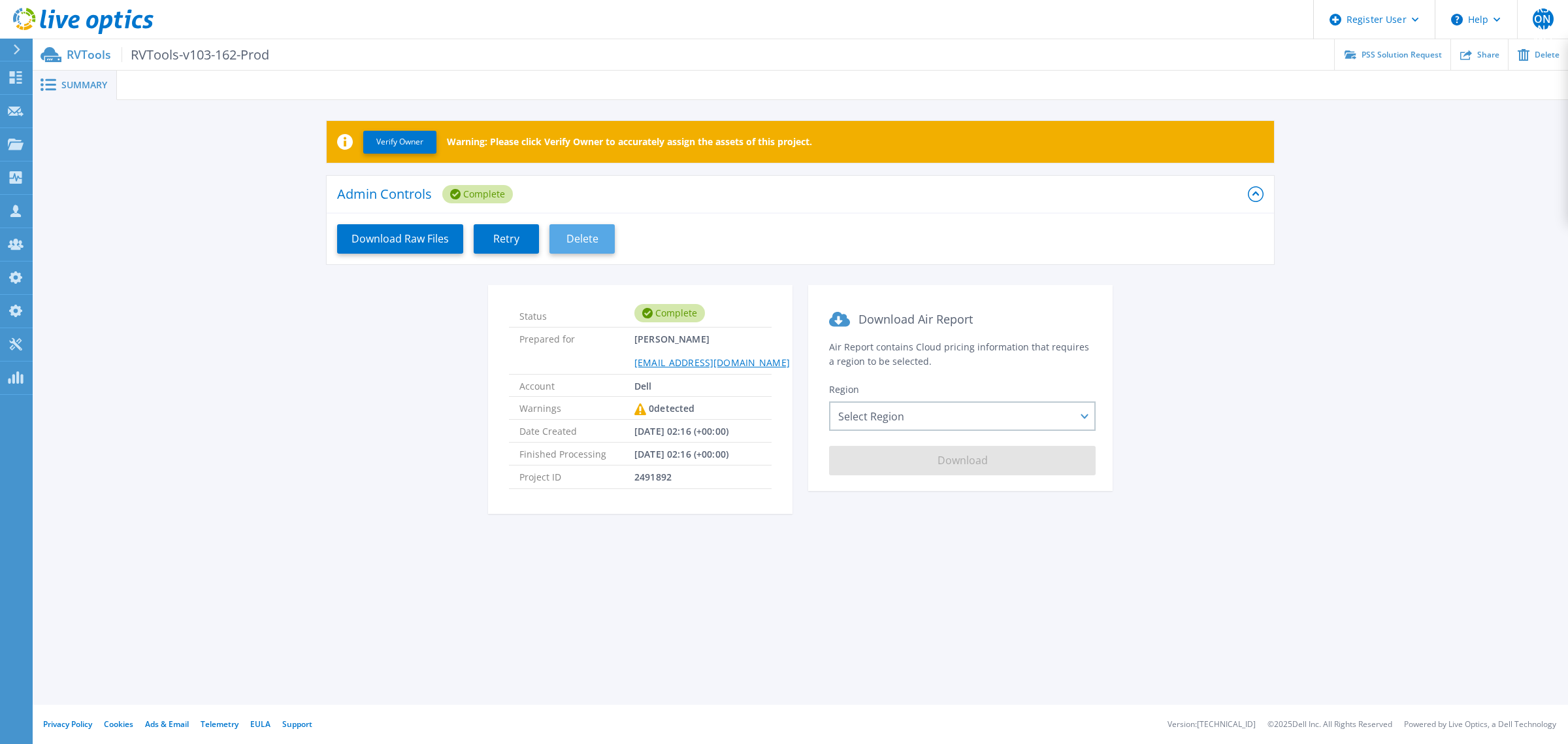
drag, startPoint x: 517, startPoint y: 242, endPoint x: 586, endPoint y: 240, distance: 69.0
click at [518, 242] on button "Retry" at bounding box center [506, 239] width 65 height 30
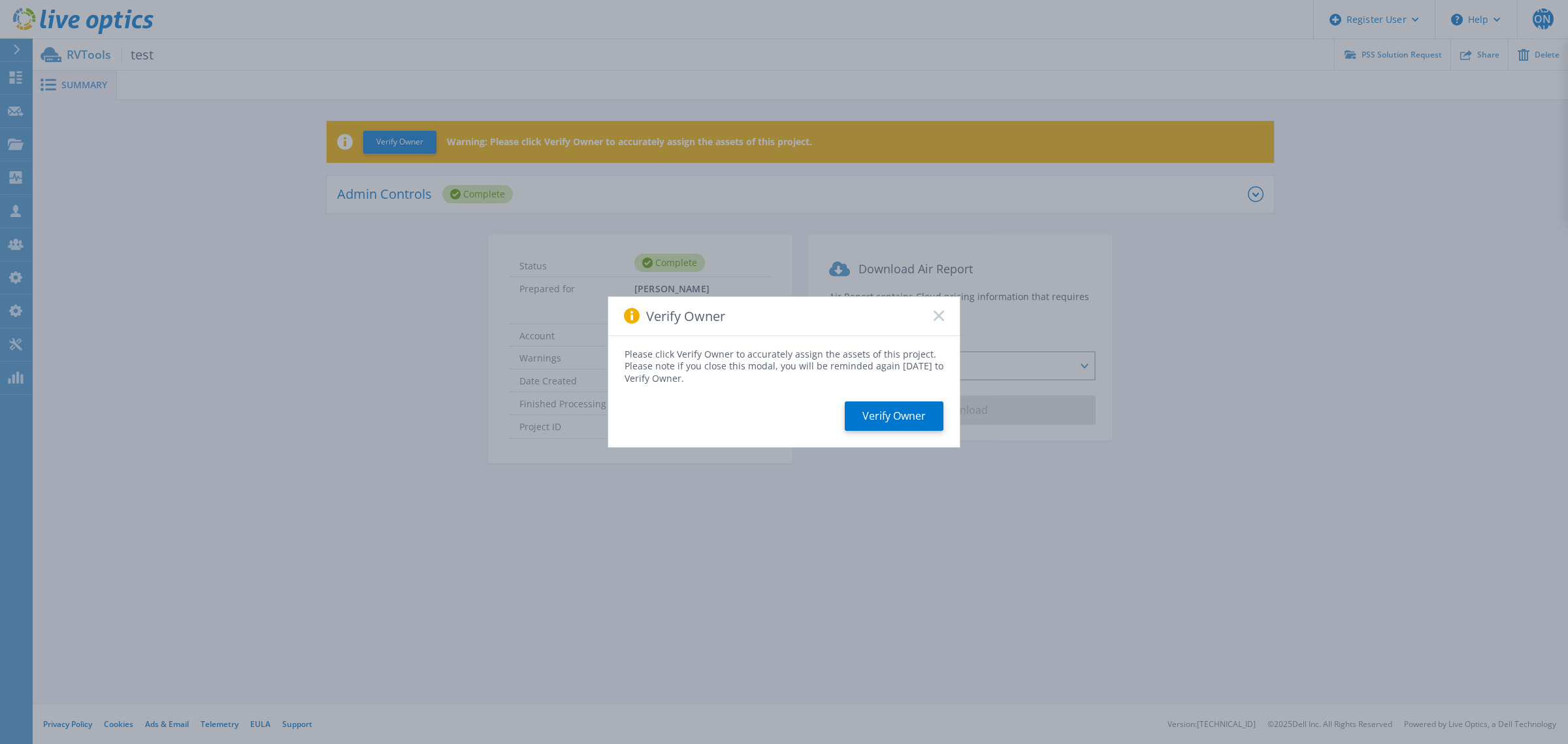
click at [936, 318] on rect at bounding box center [939, 316] width 11 height 11
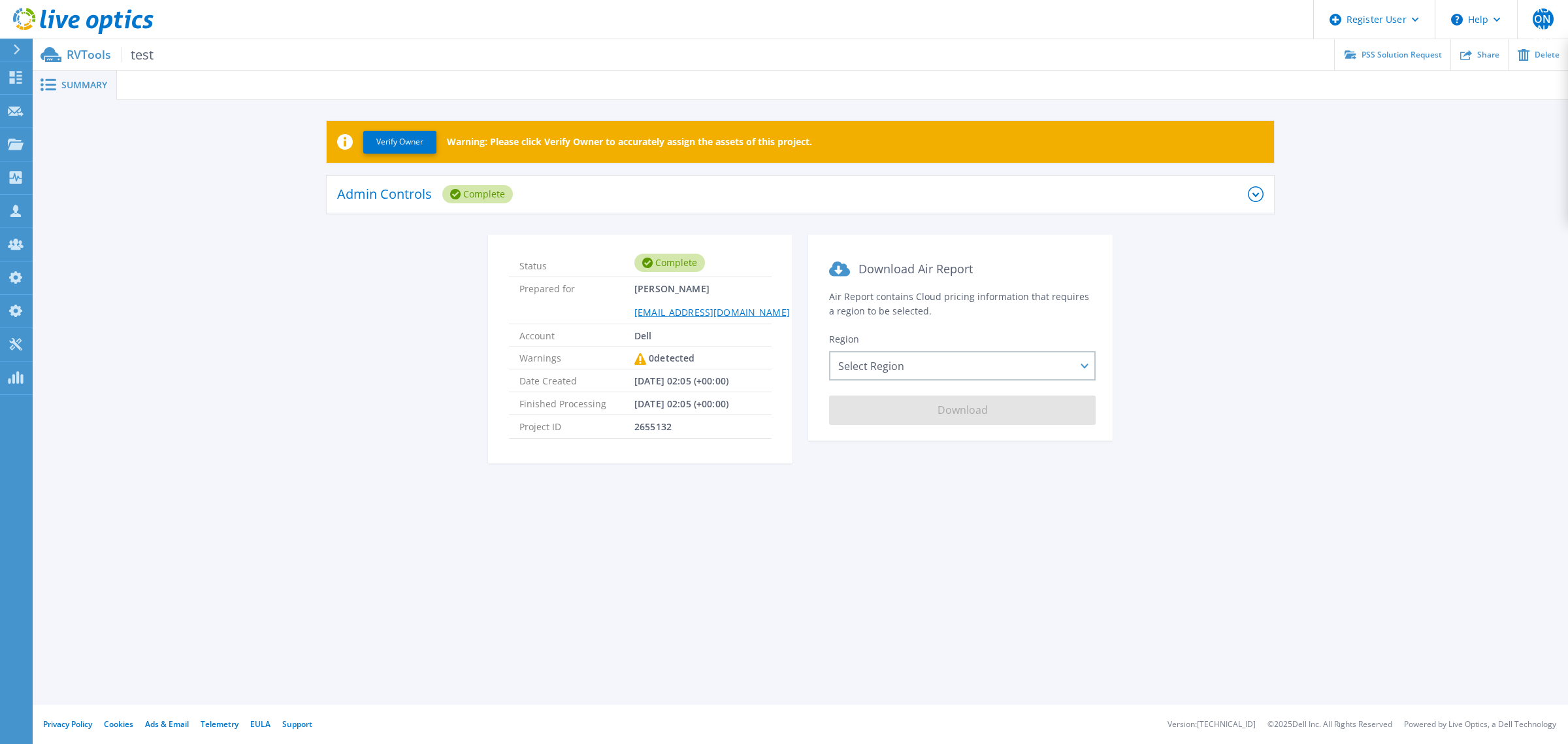
click at [623, 198] on div "Admin Controls Complete" at bounding box center [792, 195] width 911 height 36
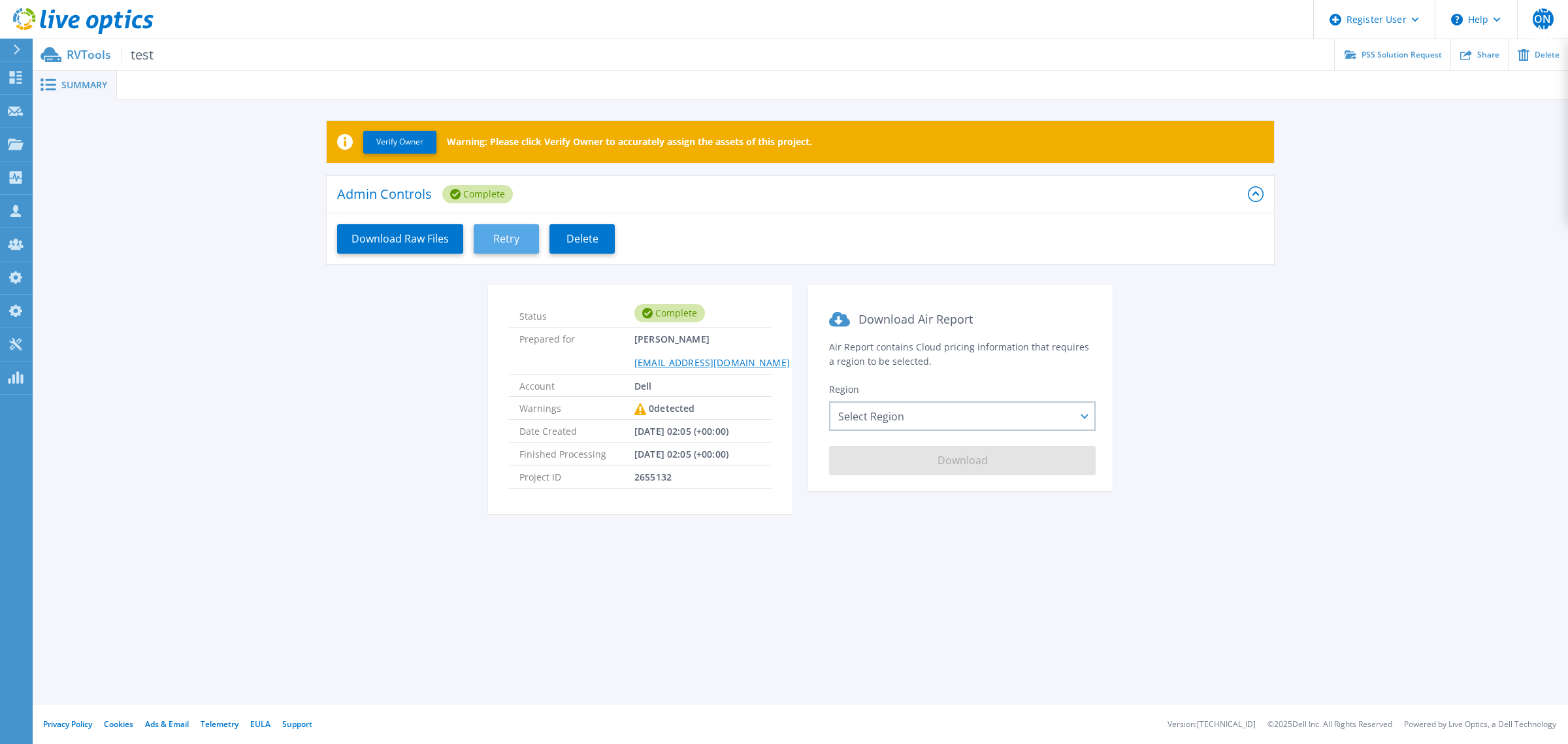
drag, startPoint x: 517, startPoint y: 239, endPoint x: 537, endPoint y: 242, distance: 20.2
click at [521, 242] on button "Retry" at bounding box center [506, 239] width 65 height 30
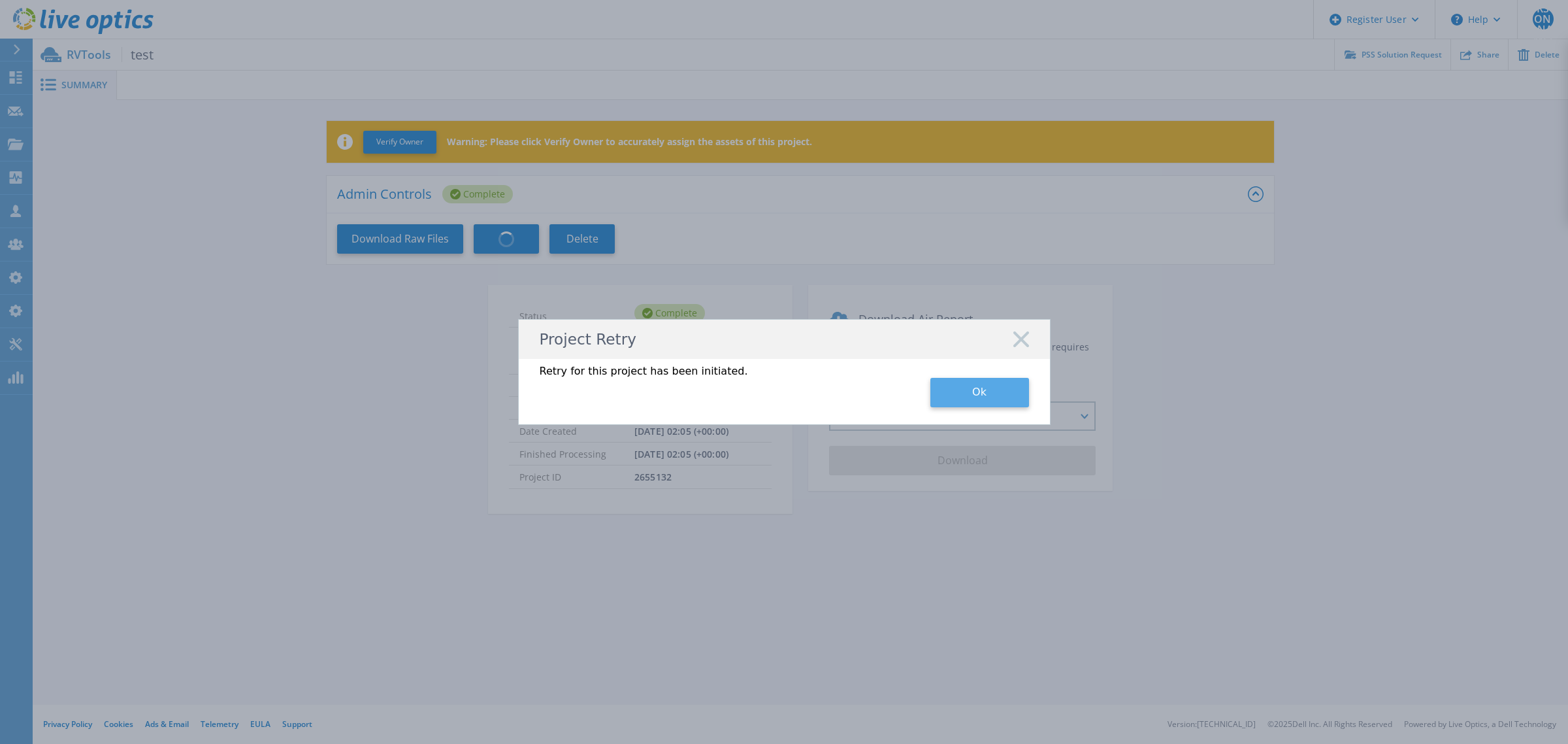
click at [978, 398] on button "Ok" at bounding box center [979, 393] width 99 height 30
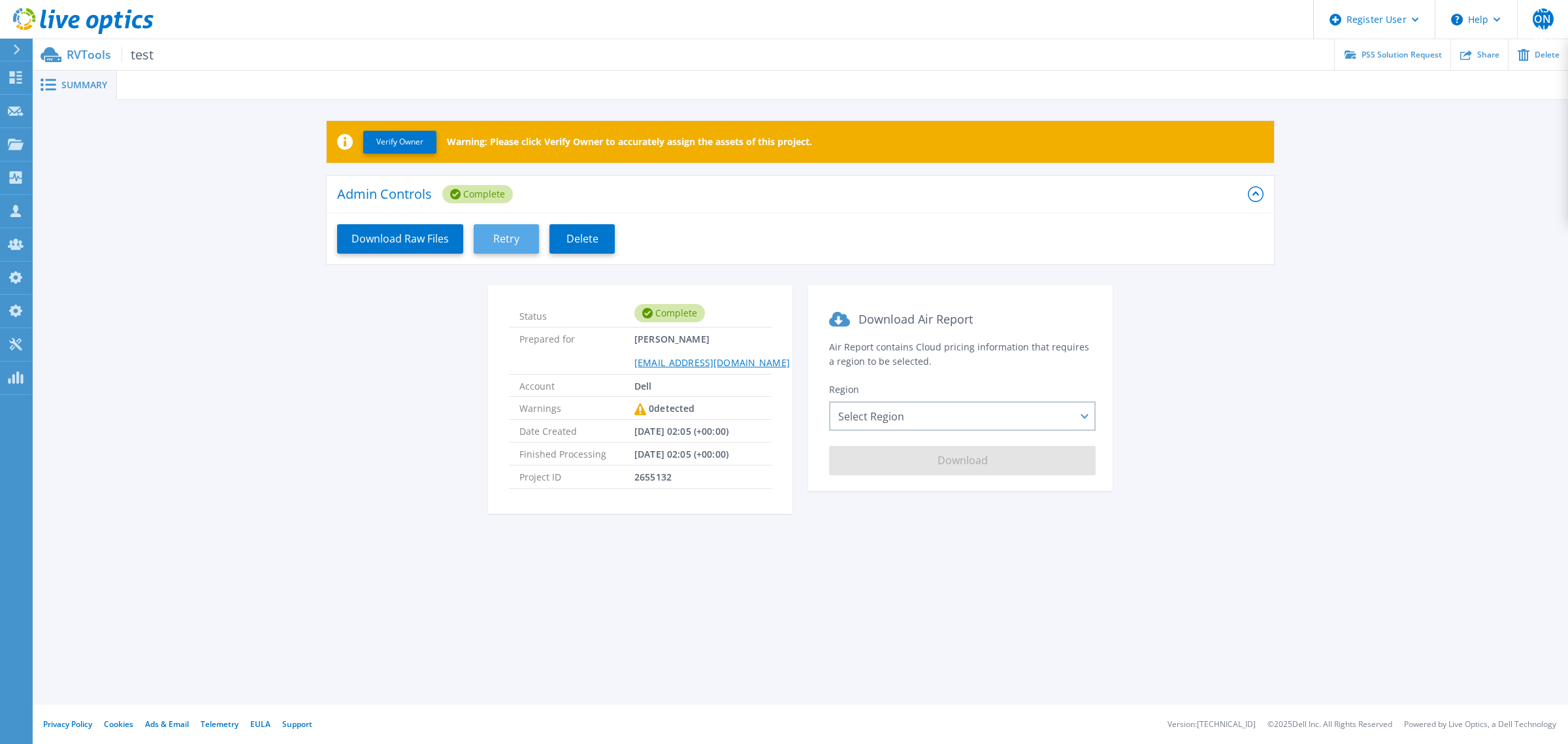
click at [506, 233] on span "Retry" at bounding box center [506, 239] width 26 height 12
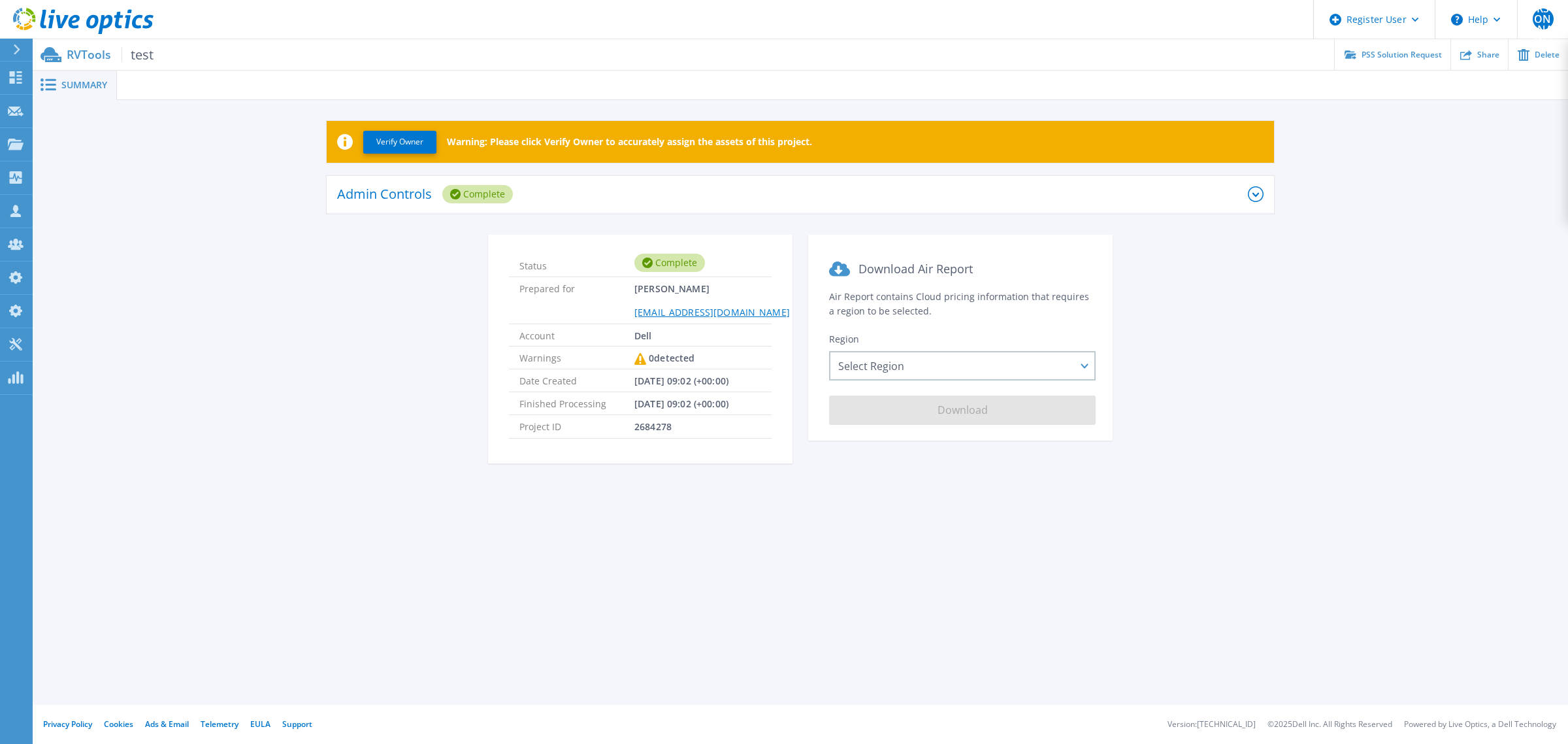
click at [674, 139] on p "Warning: Please click Verify Owner to accurately assign the assets of this proj…" at bounding box center [630, 142] width 366 height 10
click at [619, 200] on div "Admin Controls Complete" at bounding box center [792, 195] width 911 height 36
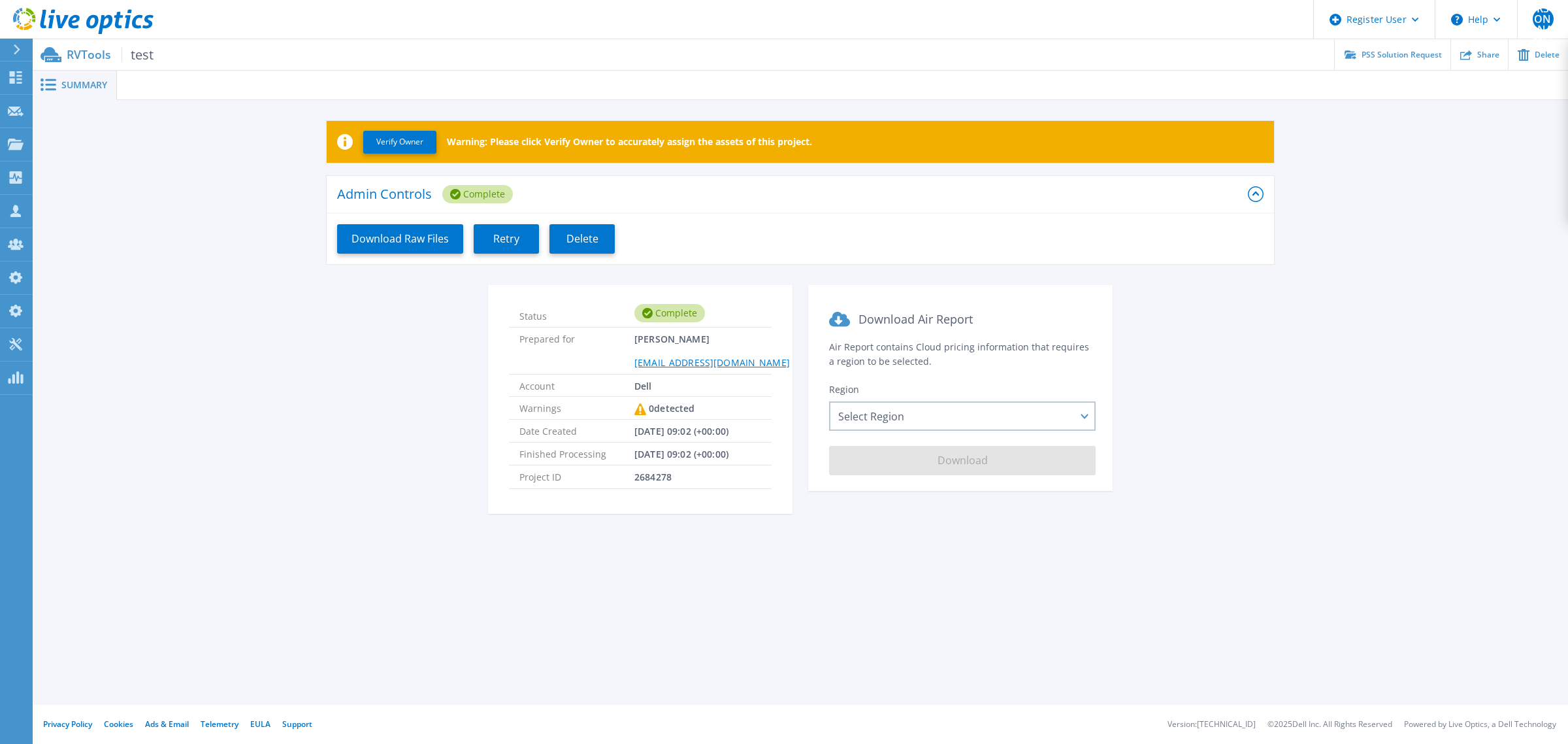
drag, startPoint x: 502, startPoint y: 239, endPoint x: 546, endPoint y: 167, distance: 84.4
click at [504, 239] on span "Retry" at bounding box center [506, 239] width 26 height 12
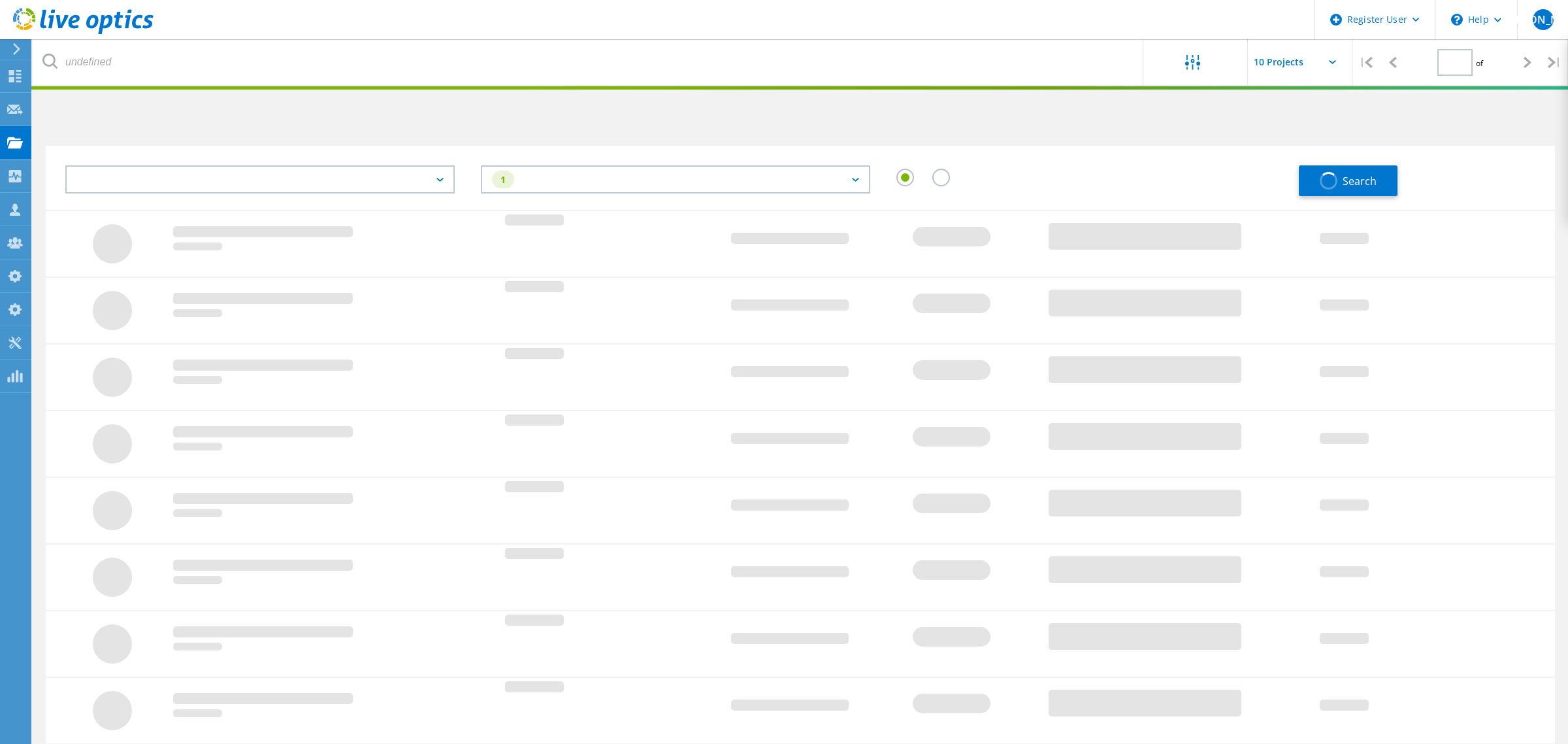
type input "1"
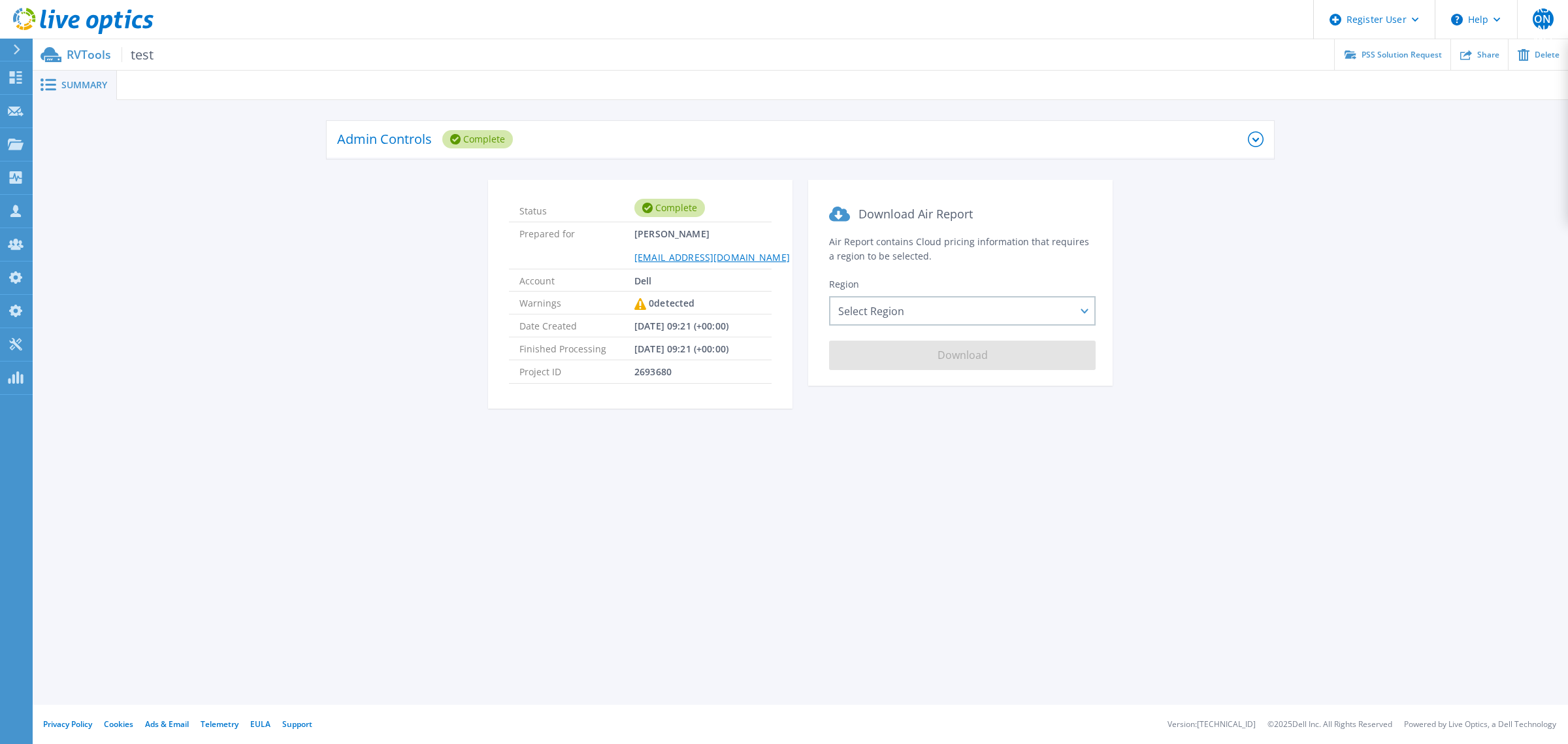
click at [665, 129] on div "Admin Controls Complete" at bounding box center [792, 139] width 911 height 36
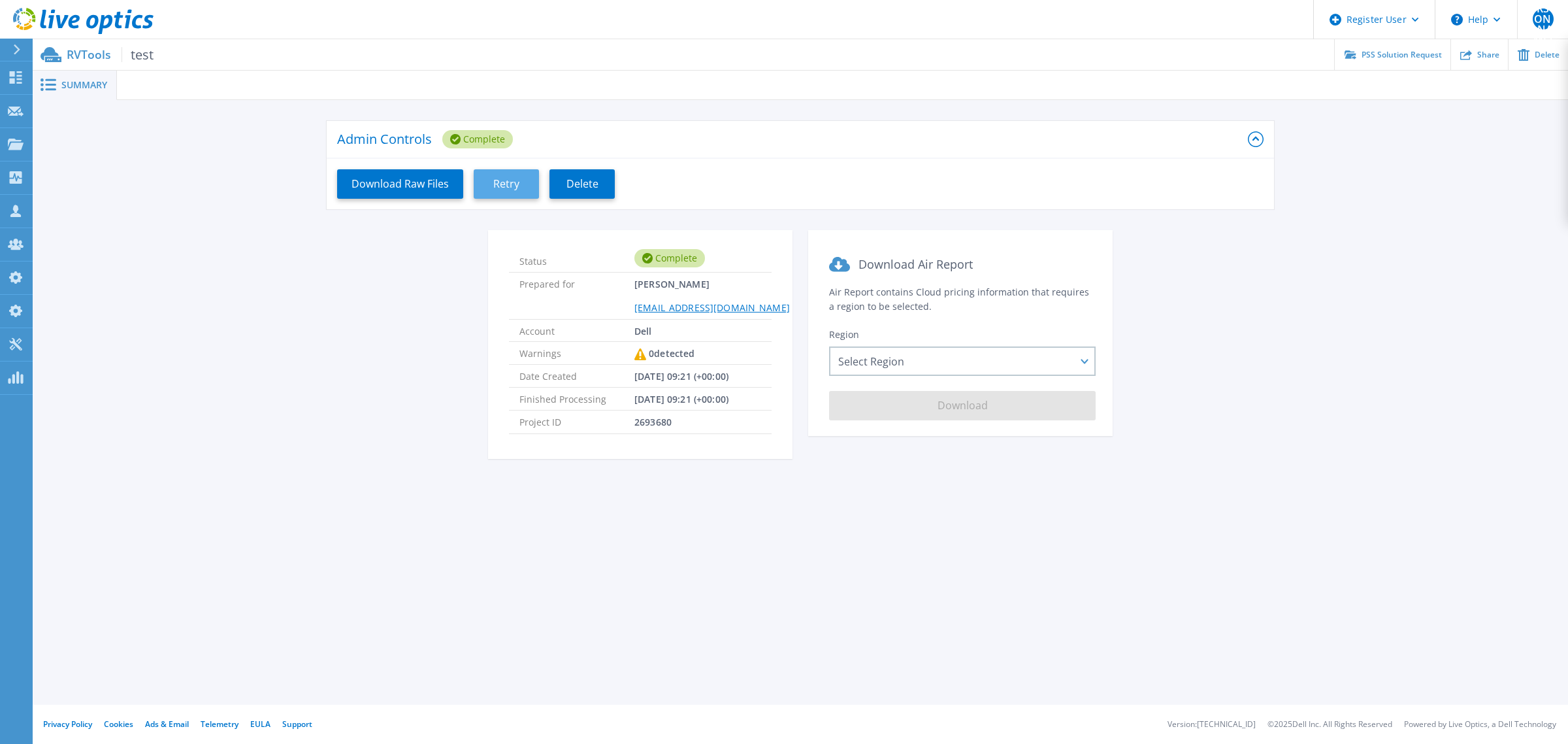
click at [513, 191] on button "Retry" at bounding box center [506, 184] width 65 height 30
